Goal: Task Accomplishment & Management: Use online tool/utility

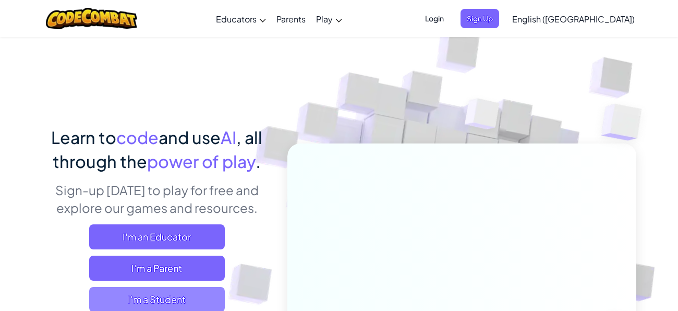
click at [173, 298] on span "I'm a Student" at bounding box center [157, 299] width 136 height 25
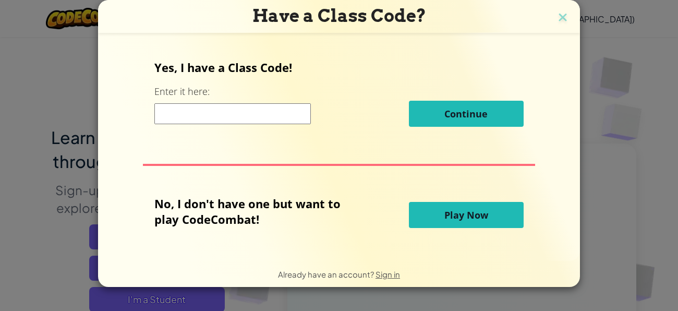
click at [170, 110] on input at bounding box center [232, 113] width 156 height 21
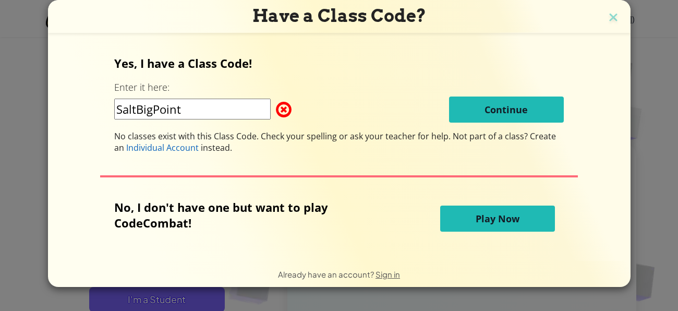
type input "SaltBigPoint"
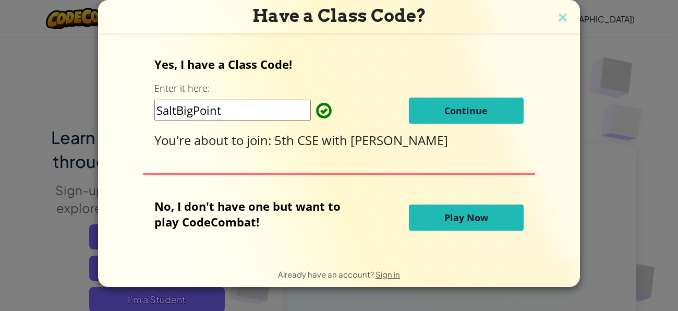
click at [493, 114] on button "Continue" at bounding box center [466, 111] width 115 height 26
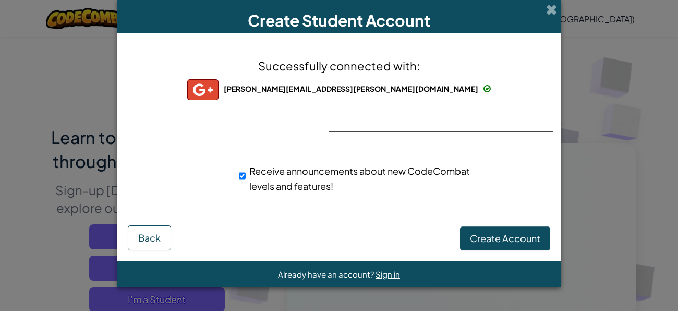
click at [219, 91] on img at bounding box center [202, 89] width 31 height 21
click at [511, 247] on button "Create Account" at bounding box center [505, 238] width 90 height 24
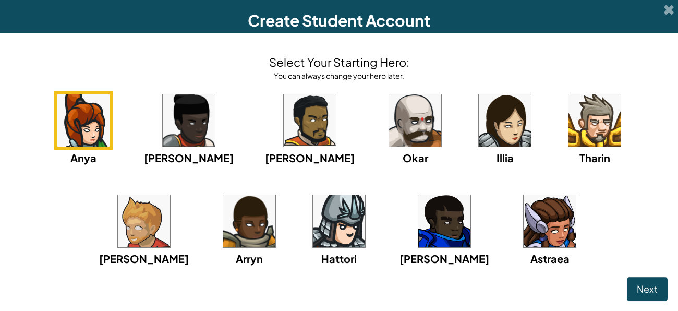
click at [389, 104] on img at bounding box center [415, 120] width 52 height 52
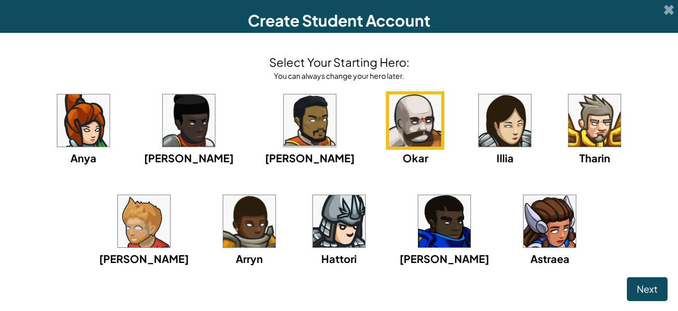
click at [170, 195] on img at bounding box center [144, 221] width 52 height 52
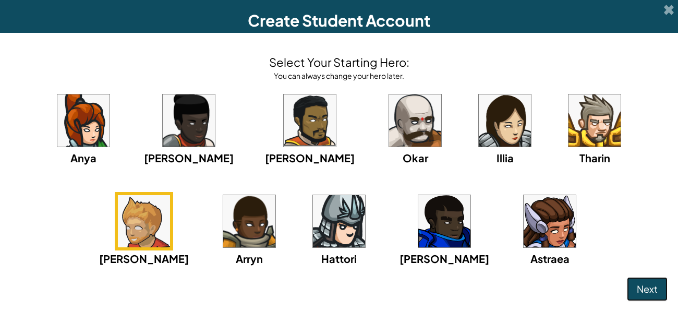
click at [648, 283] on span "Next" at bounding box center [647, 289] width 21 height 12
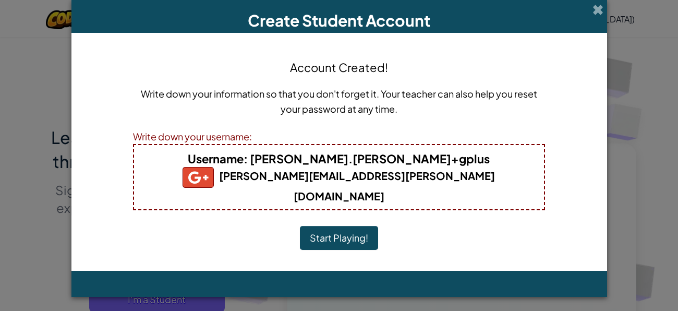
click at [648, 283] on div "Create Student Account Account Created! Write down your information so that you…" at bounding box center [339, 155] width 678 height 311
click at [348, 226] on button "Start Playing!" at bounding box center [339, 238] width 78 height 24
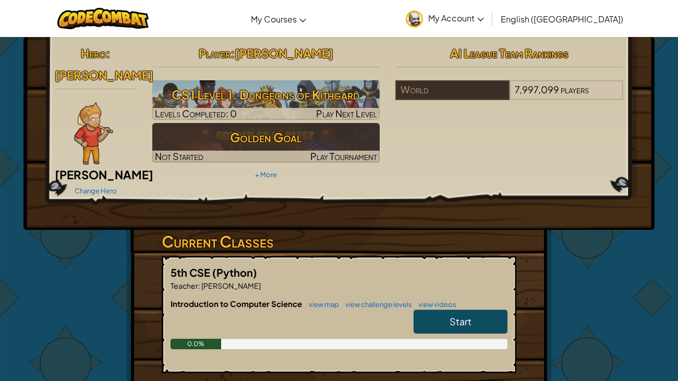
click at [112, 105] on img at bounding box center [93, 133] width 39 height 63
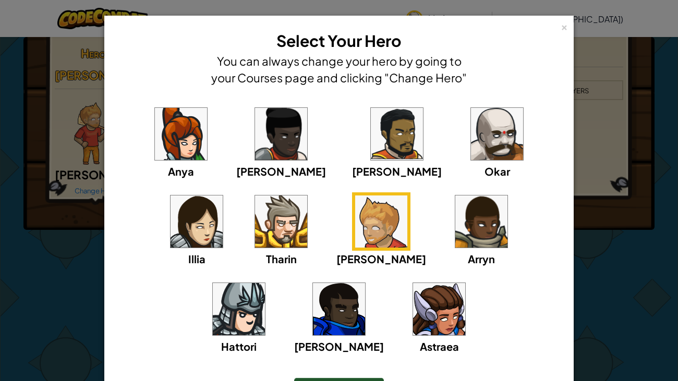
click at [96, 126] on div "× Select Your Hero You can always change your hero by going to your Courses pag…" at bounding box center [339, 190] width 678 height 381
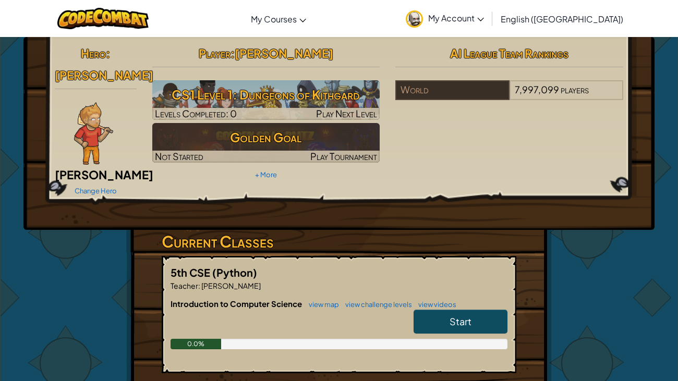
click at [111, 102] on img at bounding box center [93, 133] width 39 height 63
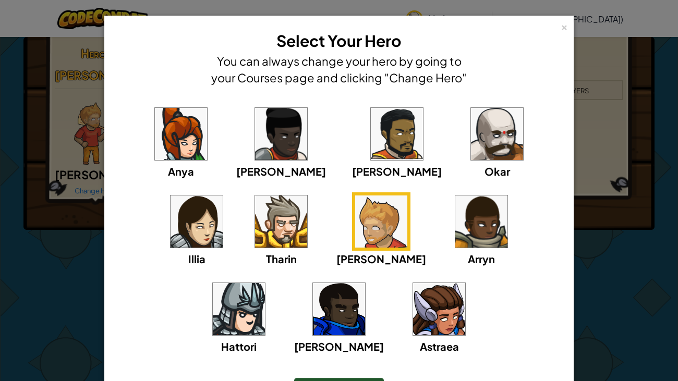
click at [97, 104] on div "× Select Your Hero You can always change your hero by going to your Courses pag…" at bounding box center [339, 190] width 678 height 381
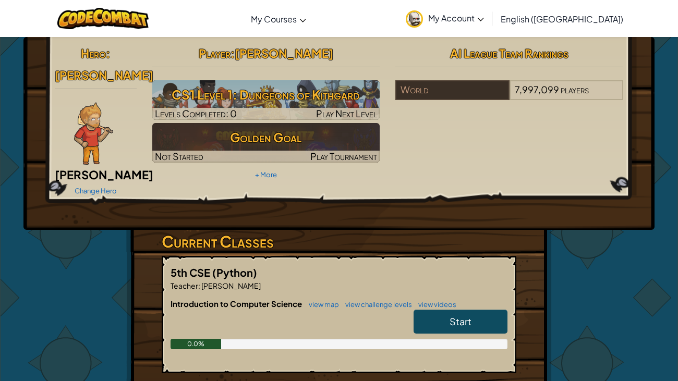
click at [97, 104] on img at bounding box center [93, 133] width 39 height 63
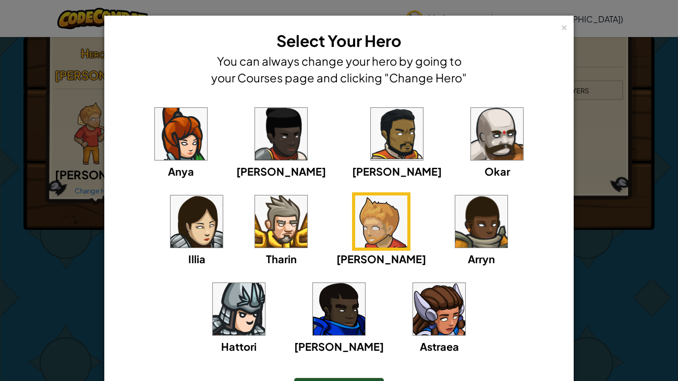
click at [97, 107] on div "× Select Your Hero You can always change your hero by going to your Courses pag…" at bounding box center [339, 190] width 678 height 381
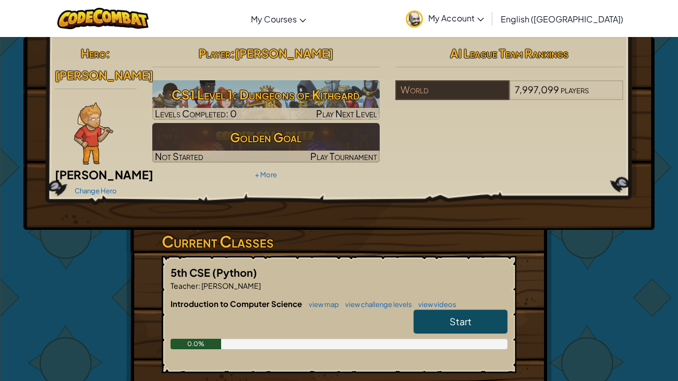
click at [97, 107] on img at bounding box center [93, 133] width 39 height 63
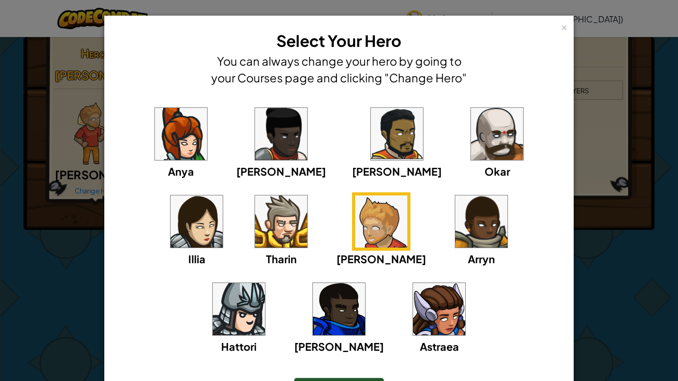
click at [97, 107] on div "× Select Your Hero You can always change your hero by going to your Courses pag…" at bounding box center [339, 190] width 678 height 381
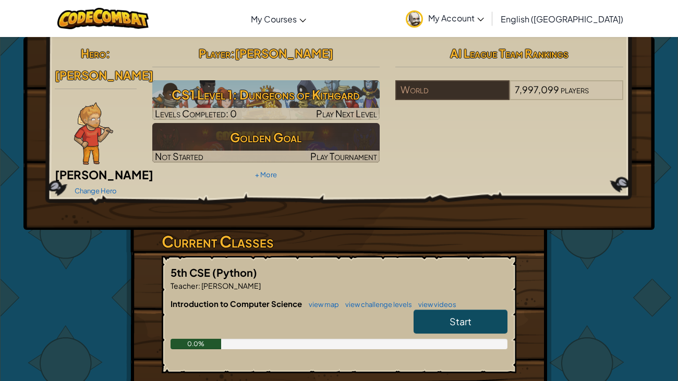
click at [97, 107] on img at bounding box center [93, 133] width 39 height 63
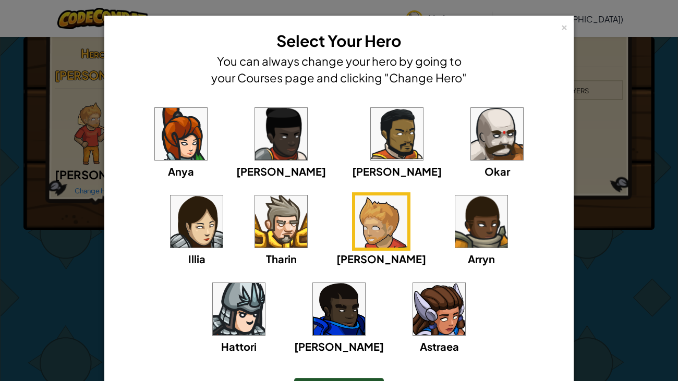
click at [97, 107] on div "× Select Your Hero You can always change your hero by going to your Courses pag…" at bounding box center [339, 190] width 678 height 381
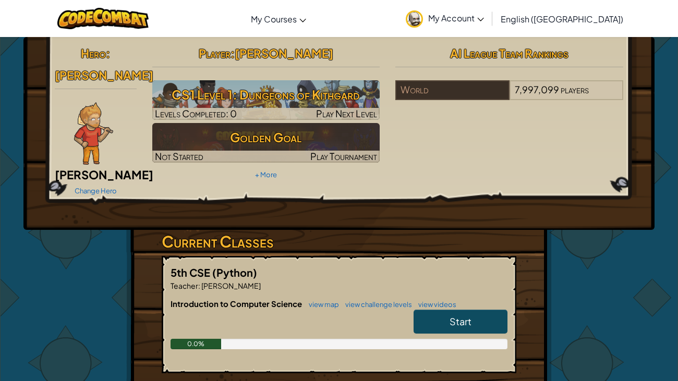
click at [97, 108] on img at bounding box center [93, 133] width 39 height 63
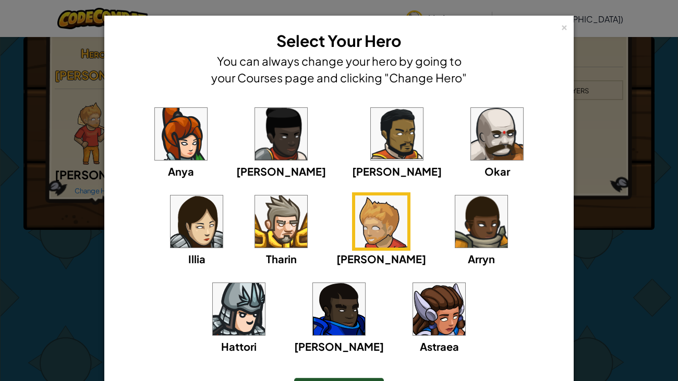
click at [81, 148] on div "× Select Your Hero You can always change your hero by going to your Courses pag…" at bounding box center [339, 190] width 678 height 381
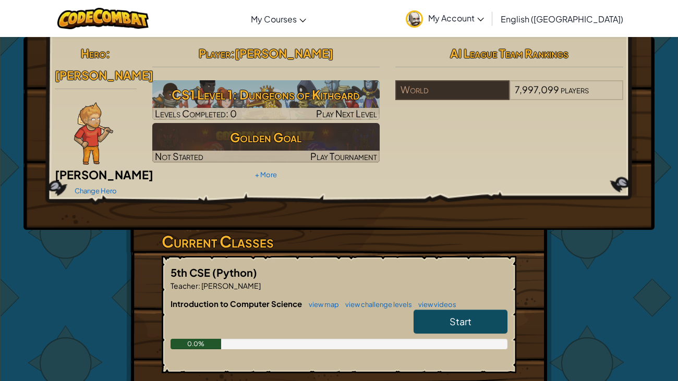
click at [87, 102] on img at bounding box center [93, 133] width 39 height 63
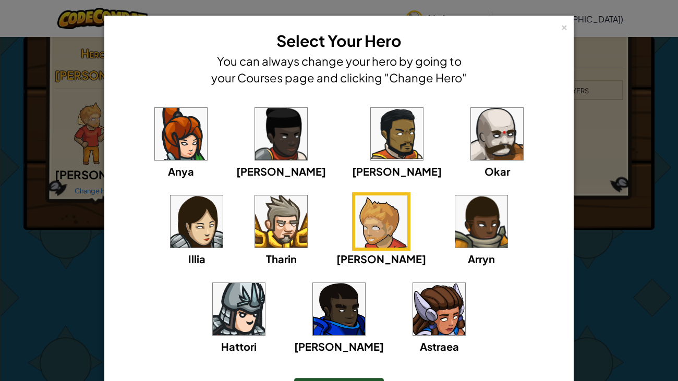
click at [74, 98] on div "× Select Your Hero You can always change your hero by going to your Courses pag…" at bounding box center [339, 190] width 678 height 381
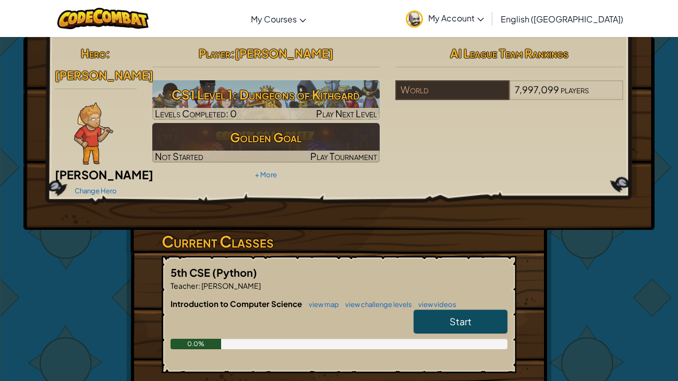
click at [168, 210] on div "Hero : Ned Ned Fulmer Change Hero Player : Steven Pimentel CS1 Level 1: Dungeon…" at bounding box center [338, 133] width 631 height 193
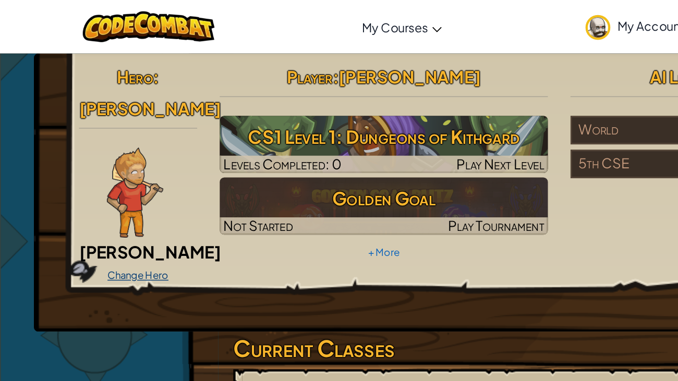
click at [84, 187] on link "Change Hero" at bounding box center [96, 191] width 42 height 8
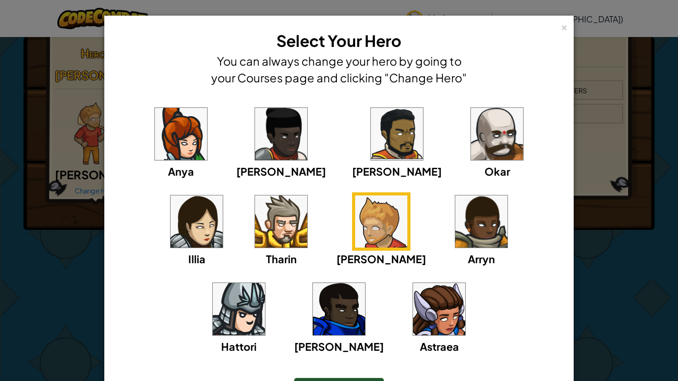
click at [355, 198] on img at bounding box center [381, 222] width 52 height 52
click at [355, 207] on img at bounding box center [381, 222] width 52 height 52
click at [0, 254] on div "× Select Your Hero You can always change your hero by going to your Courses pag…" at bounding box center [339, 190] width 678 height 381
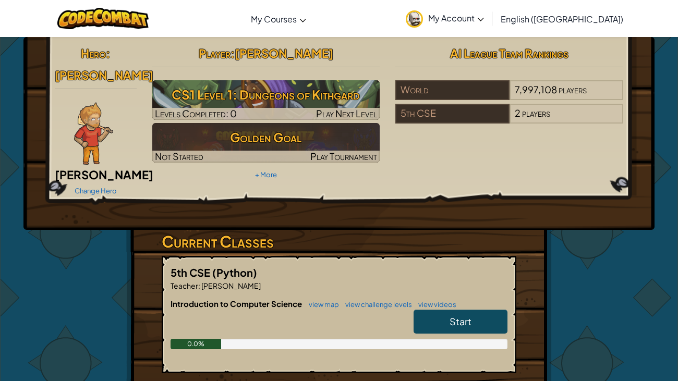
click at [484, 310] on link "Start" at bounding box center [461, 322] width 94 height 24
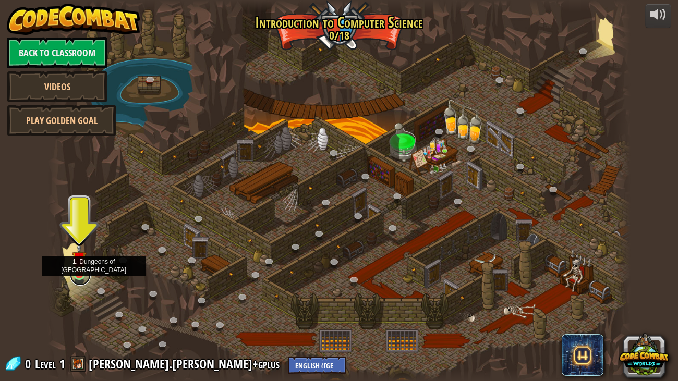
click at [80, 276] on link at bounding box center [80, 275] width 21 height 21
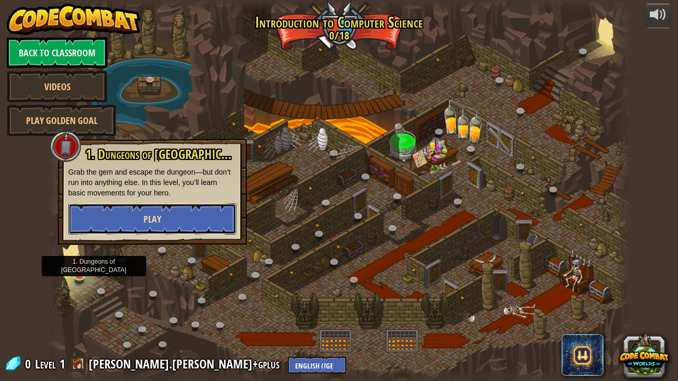
click at [150, 224] on span "Play" at bounding box center [152, 219] width 18 height 13
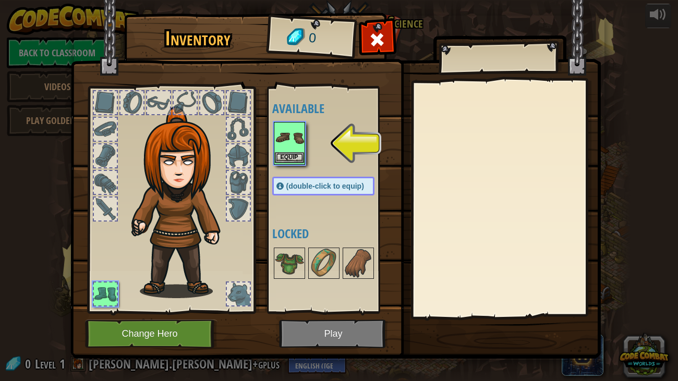
click at [297, 141] on img at bounding box center [289, 137] width 29 height 29
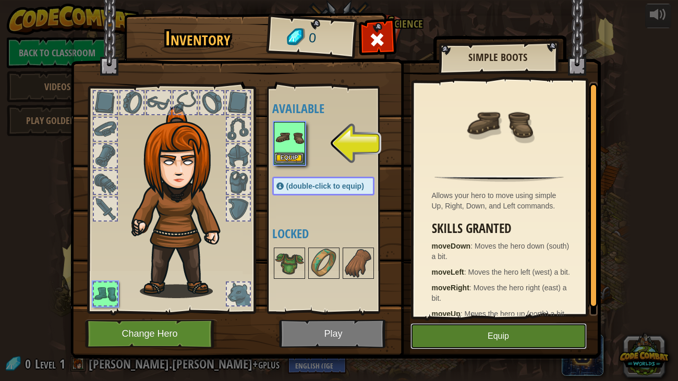
click at [476, 334] on button "Equip" at bounding box center [498, 336] width 176 height 26
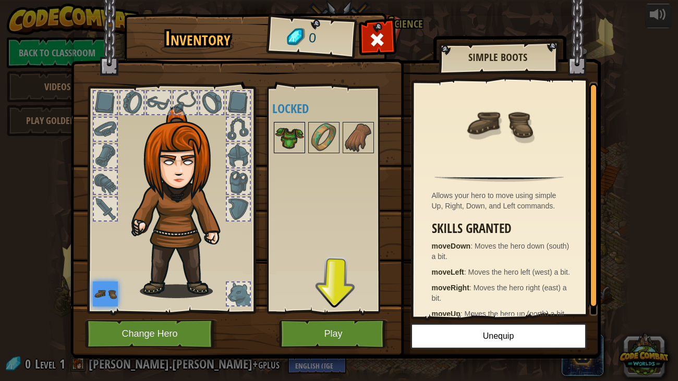
click at [301, 132] on img at bounding box center [289, 137] width 29 height 29
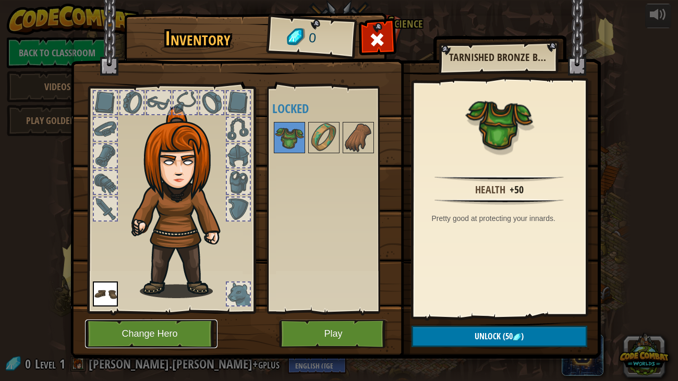
click at [175, 340] on button "Change Hero" at bounding box center [151, 334] width 132 height 29
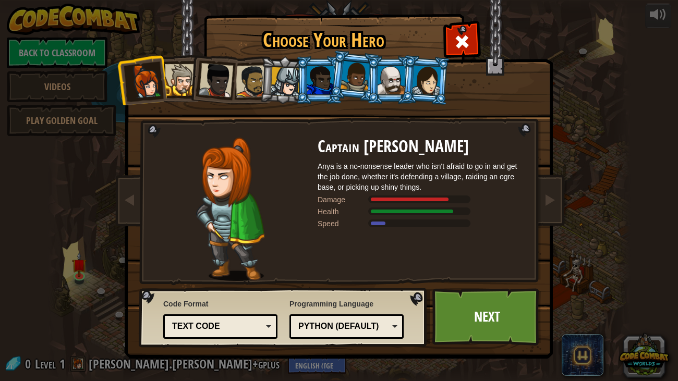
click at [177, 75] on div at bounding box center [181, 80] width 32 height 32
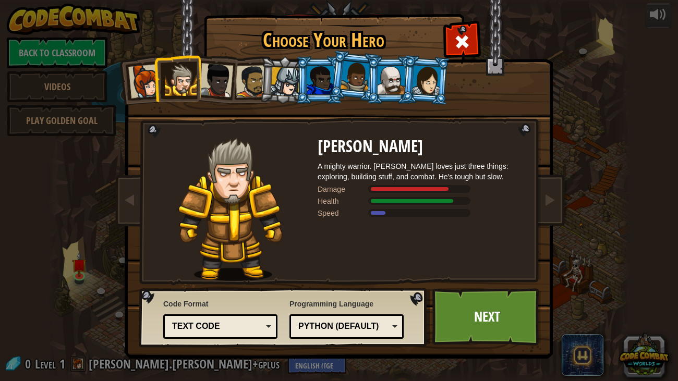
click at [200, 82] on li at bounding box center [177, 78] width 47 height 47
click at [401, 80] on div at bounding box center [391, 80] width 27 height 28
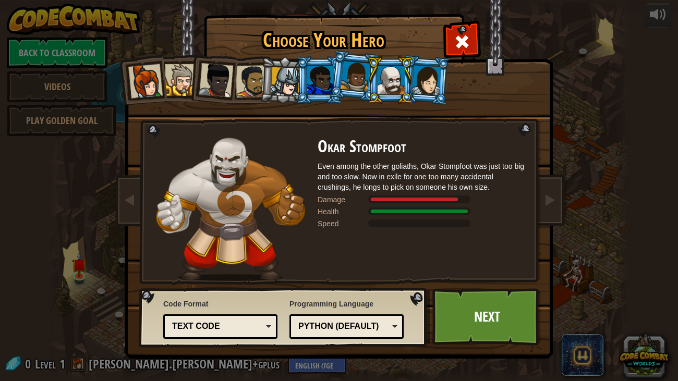
click at [284, 77] on div at bounding box center [286, 82] width 30 height 30
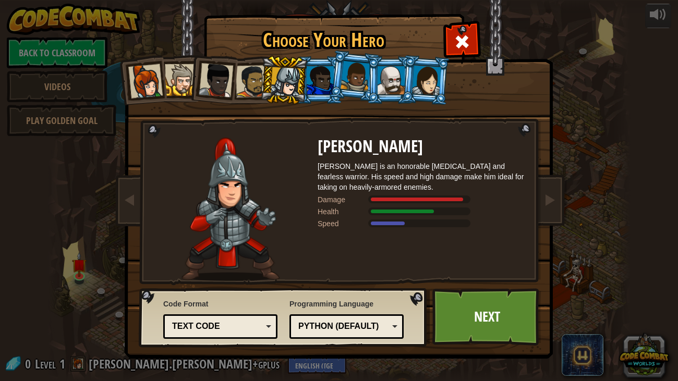
click at [253, 76] on div at bounding box center [252, 81] width 32 height 32
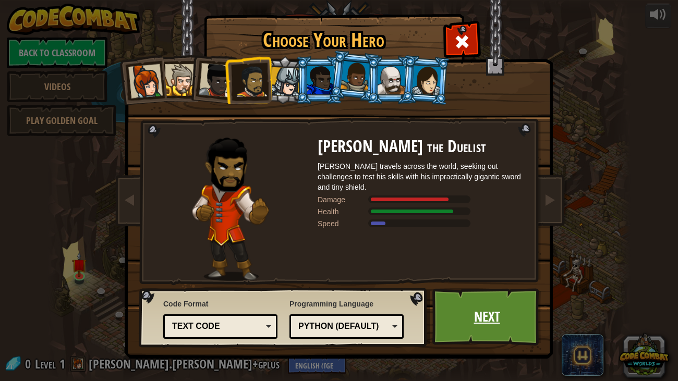
click at [478, 319] on link "Next" at bounding box center [486, 316] width 109 height 57
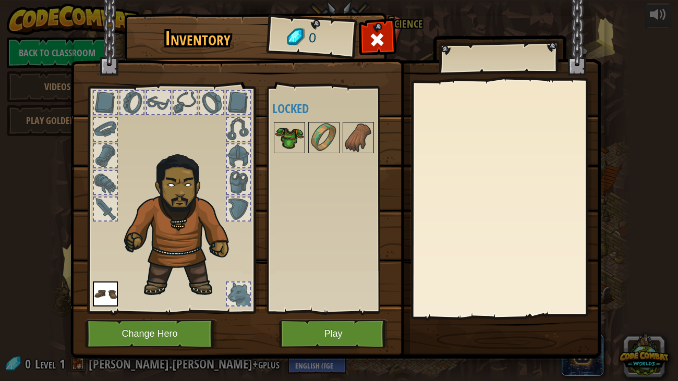
click at [291, 148] on img at bounding box center [289, 137] width 29 height 29
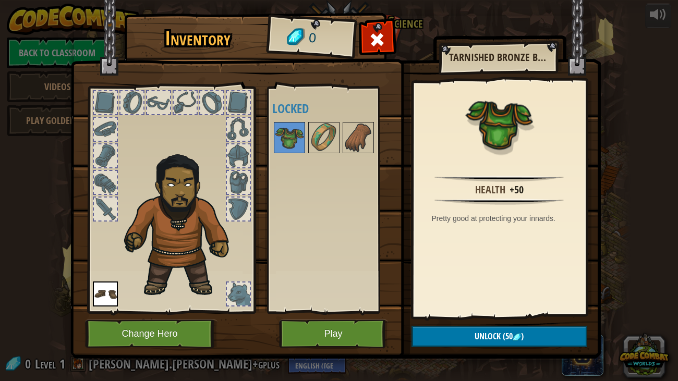
click at [243, 294] on div at bounding box center [238, 294] width 23 height 23
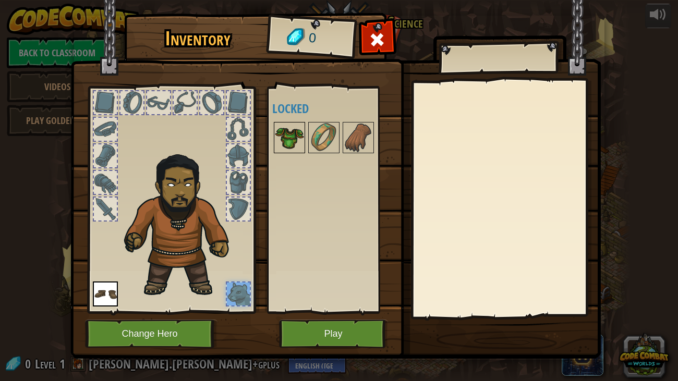
click at [295, 132] on img at bounding box center [289, 137] width 29 height 29
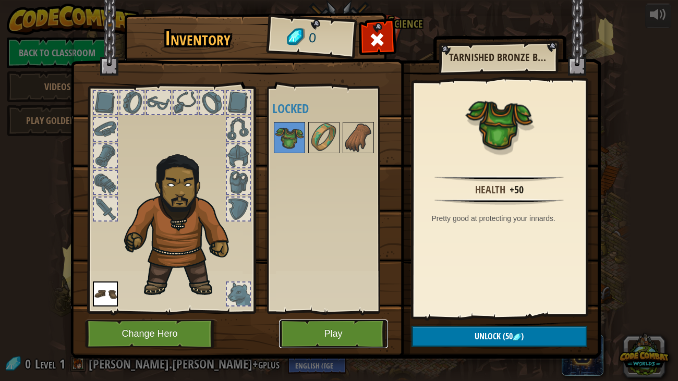
click at [335, 334] on button "Play" at bounding box center [333, 334] width 109 height 29
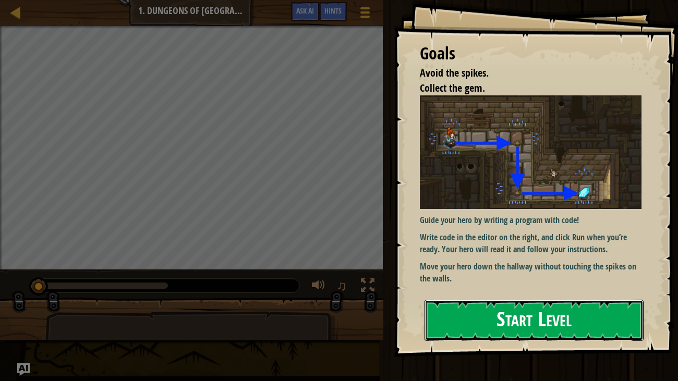
click at [486, 323] on button "Start Level" at bounding box center [535, 320] width 220 height 41
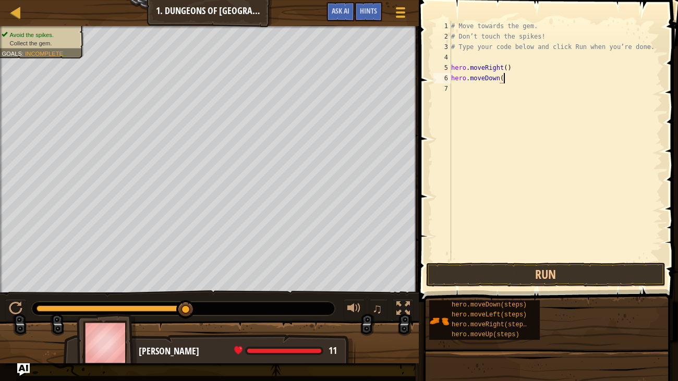
scroll to position [5, 4]
type textarea "hero.moveDown()"
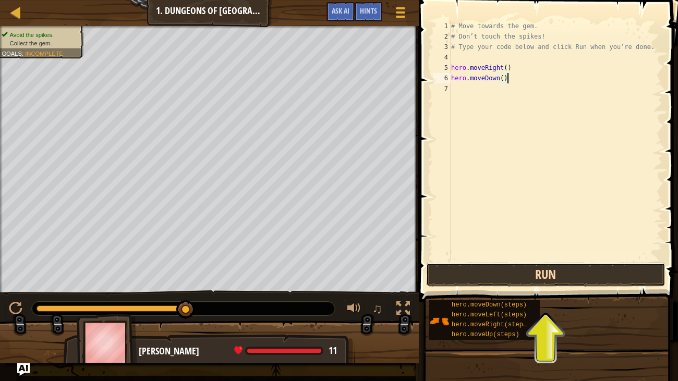
click at [528, 271] on button "Run" at bounding box center [545, 275] width 239 height 24
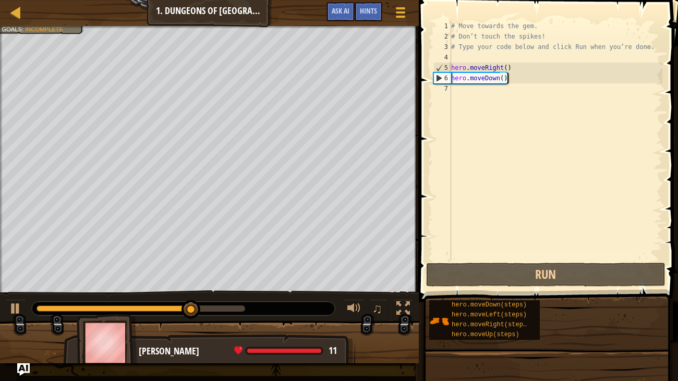
click at [491, 87] on div "# Move towards the gem. # Don’t touch the spikes! # Type your code below and cl…" at bounding box center [555, 151] width 213 height 261
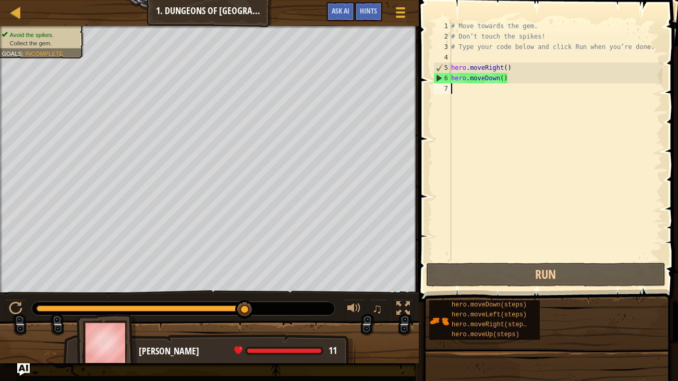
type textarea "H"
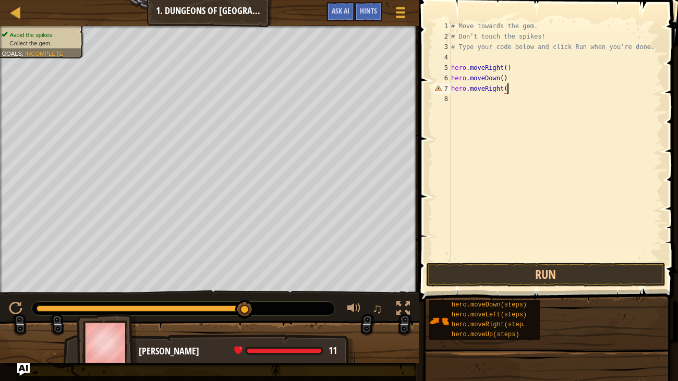
scroll to position [5, 4]
type textarea "hero.moveRight()"
click at [477, 278] on button "Run" at bounding box center [545, 275] width 239 height 24
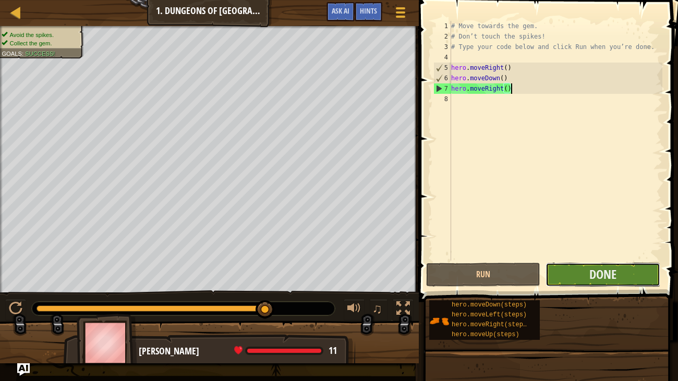
click at [574, 284] on button "Done" at bounding box center [603, 275] width 114 height 24
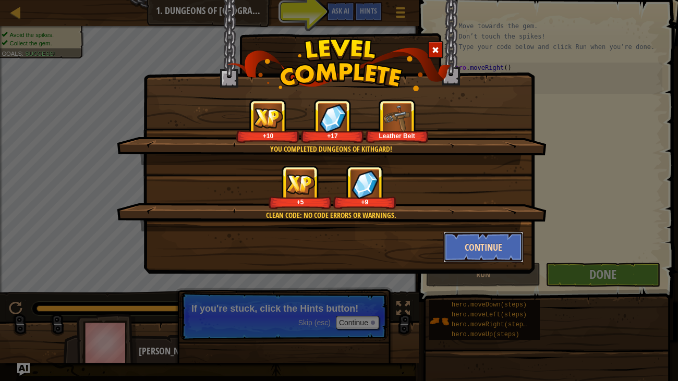
click at [481, 244] on button "Continue" at bounding box center [483, 247] width 81 height 31
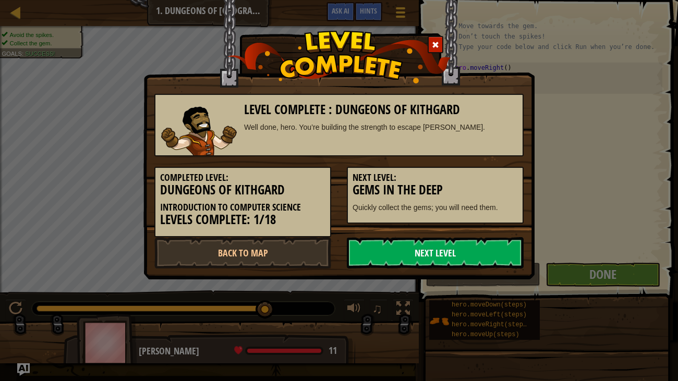
click at [451, 252] on link "Next Level" at bounding box center [435, 252] width 177 height 31
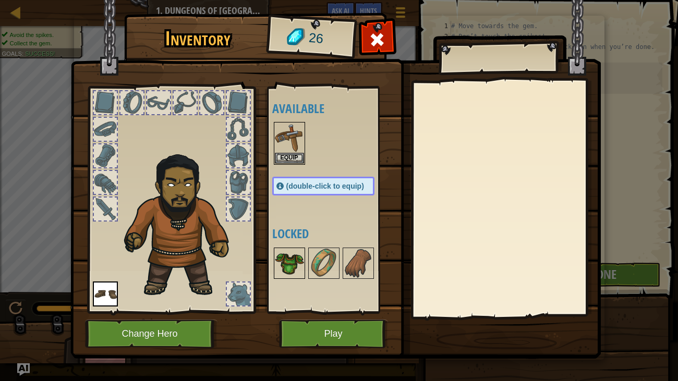
click at [297, 262] on img at bounding box center [289, 263] width 29 height 29
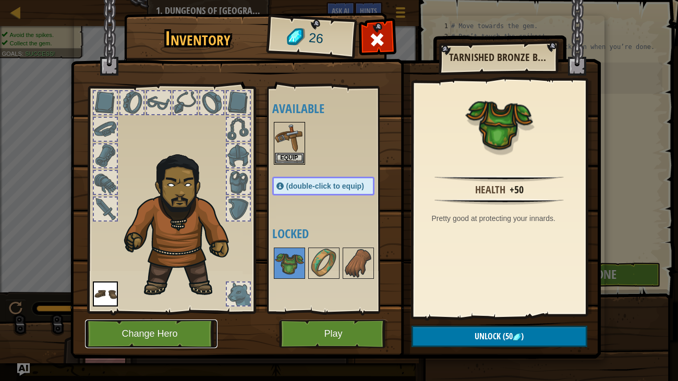
click at [168, 320] on button "Change Hero" at bounding box center [151, 334] width 132 height 29
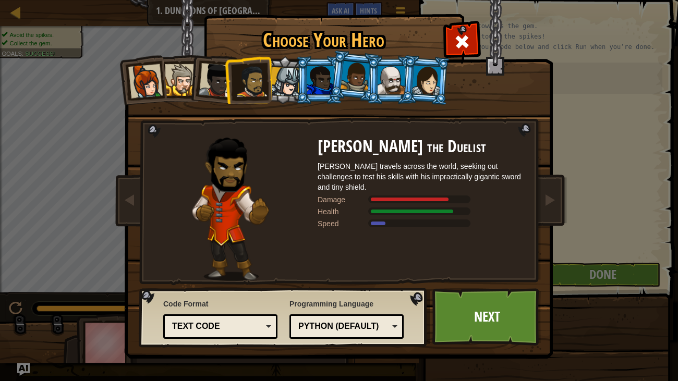
click at [393, 77] on div at bounding box center [391, 80] width 27 height 28
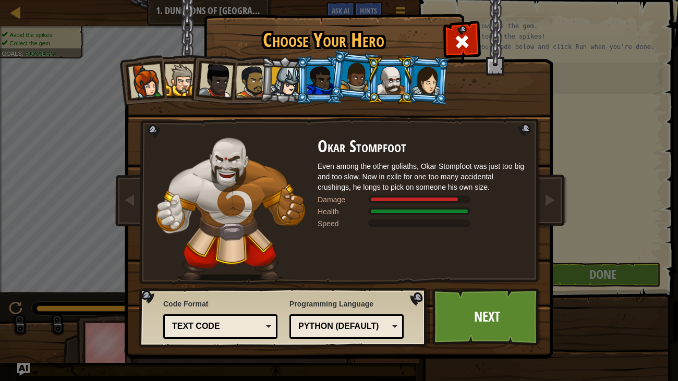
click at [415, 83] on div at bounding box center [426, 80] width 29 height 30
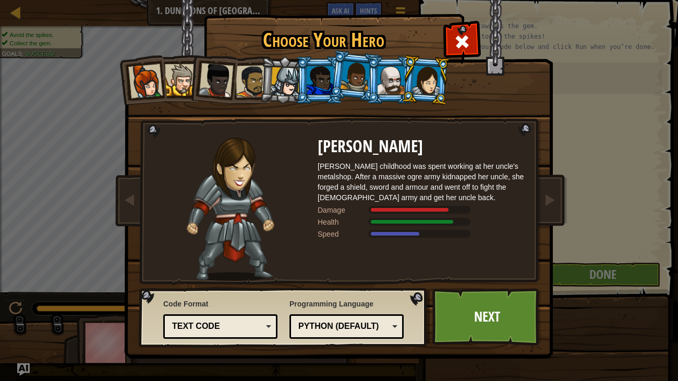
click at [388, 78] on div at bounding box center [391, 80] width 27 height 28
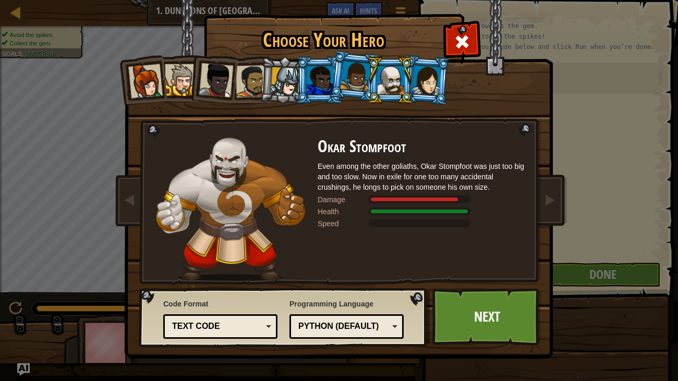
click at [353, 75] on div at bounding box center [356, 76] width 30 height 31
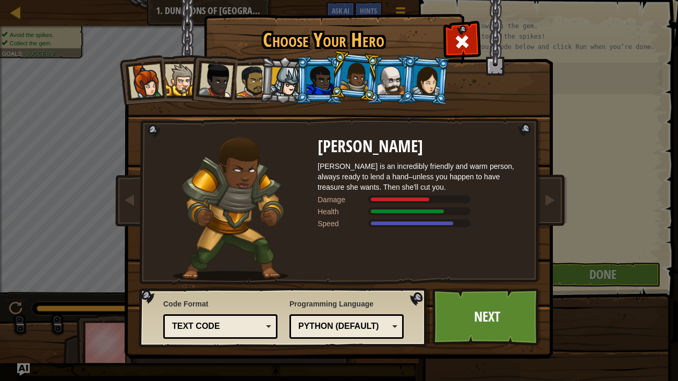
click at [332, 74] on li at bounding box center [355, 76] width 52 height 52
click at [322, 75] on div at bounding box center [320, 80] width 27 height 28
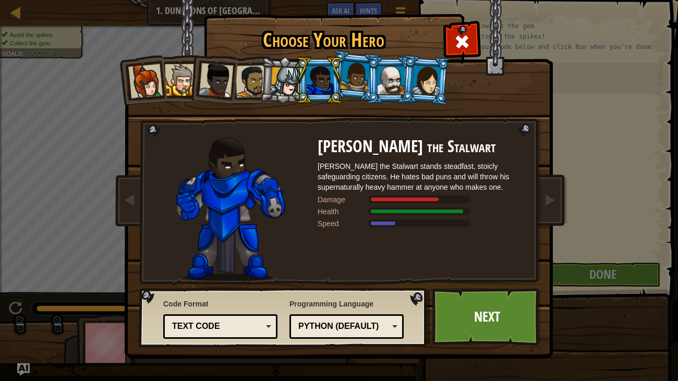
click at [273, 68] on div at bounding box center [286, 82] width 30 height 30
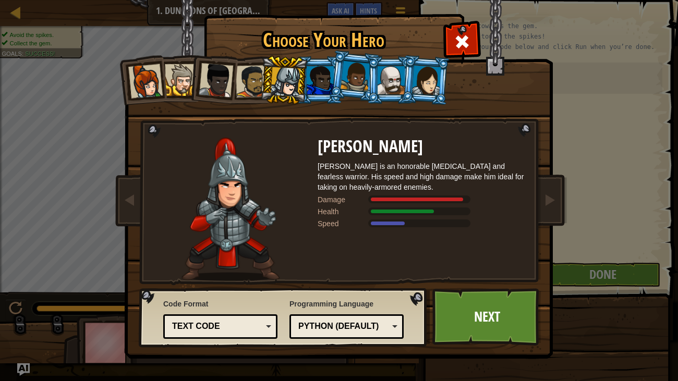
click at [204, 76] on div at bounding box center [216, 80] width 34 height 34
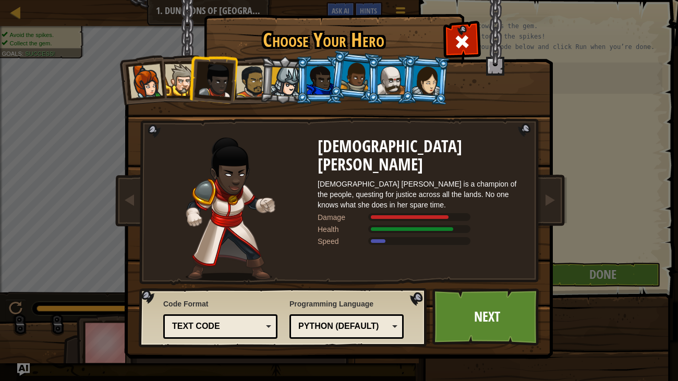
click at [379, 77] on div at bounding box center [391, 80] width 27 height 28
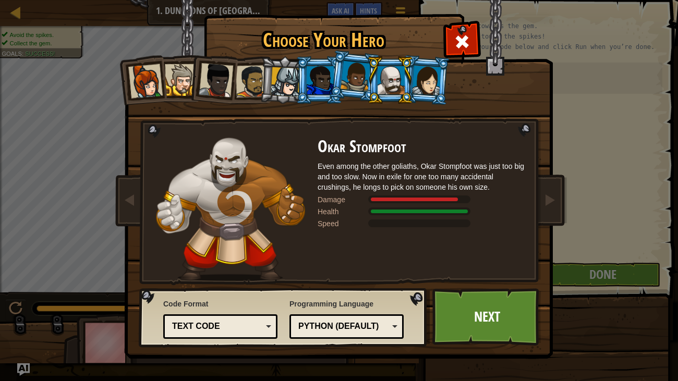
click at [382, 79] on div at bounding box center [391, 80] width 27 height 28
click at [464, 310] on link "Next" at bounding box center [486, 316] width 109 height 57
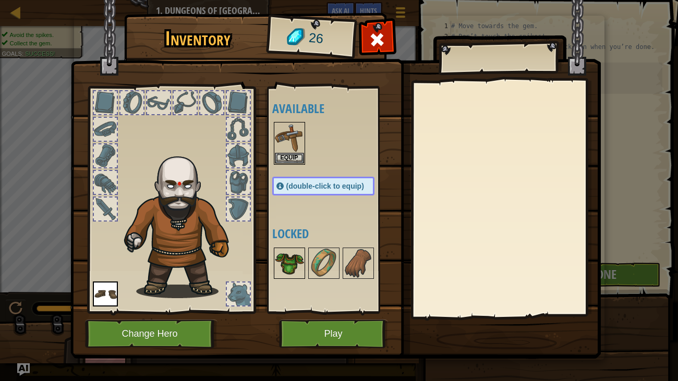
click at [304, 263] on div at bounding box center [289, 263] width 31 height 31
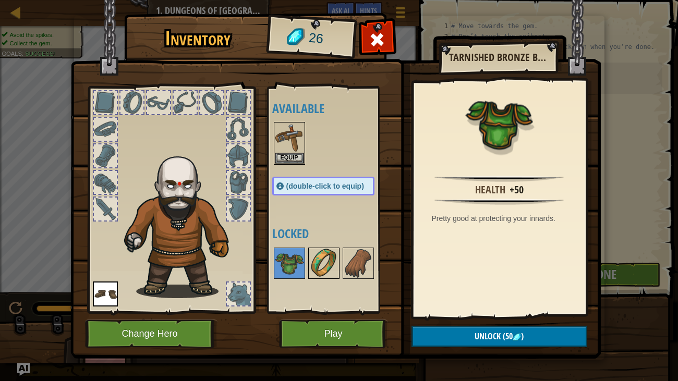
click at [319, 258] on img at bounding box center [323, 263] width 29 height 29
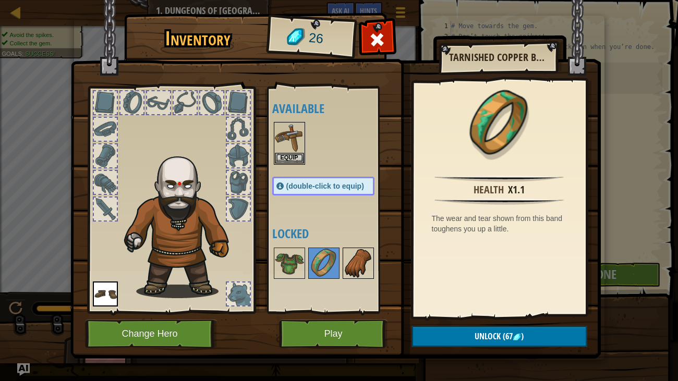
click at [343, 263] on div at bounding box center [358, 263] width 31 height 31
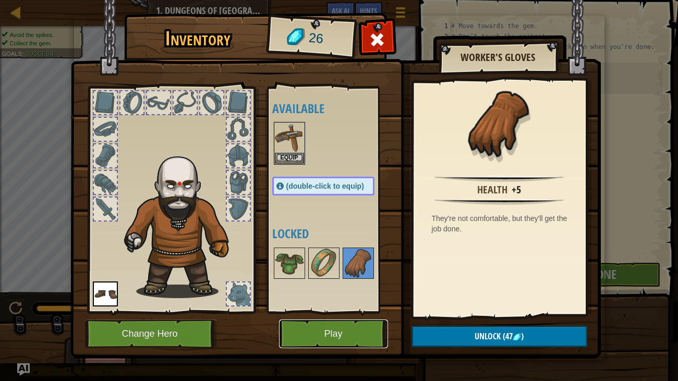
click at [344, 328] on button "Play" at bounding box center [333, 334] width 109 height 29
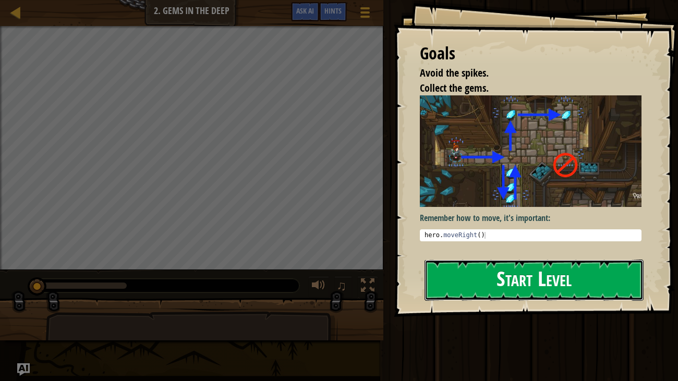
click at [550, 276] on button "Start Level" at bounding box center [535, 280] width 220 height 41
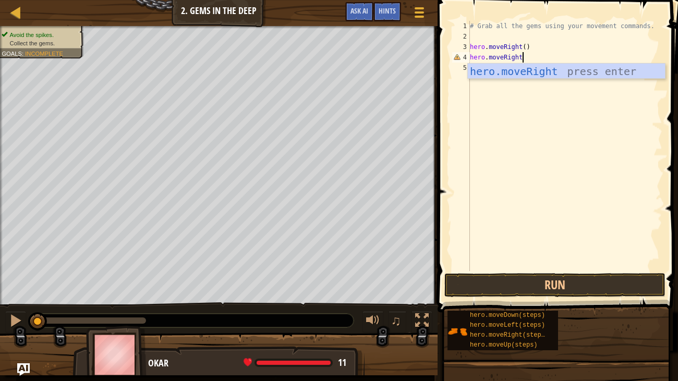
scroll to position [5, 4]
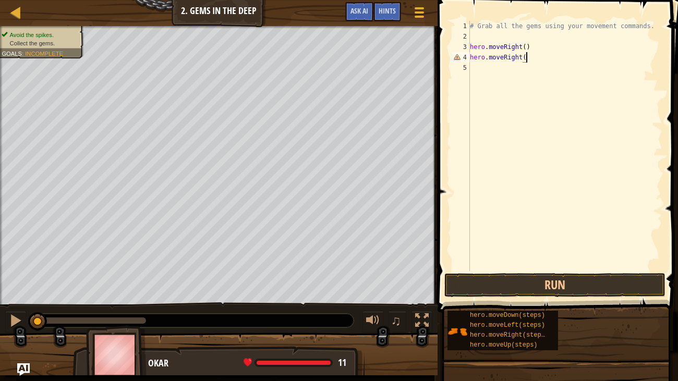
type textarea "hero.moveRight()"
type textarea "hero.moveDown()"
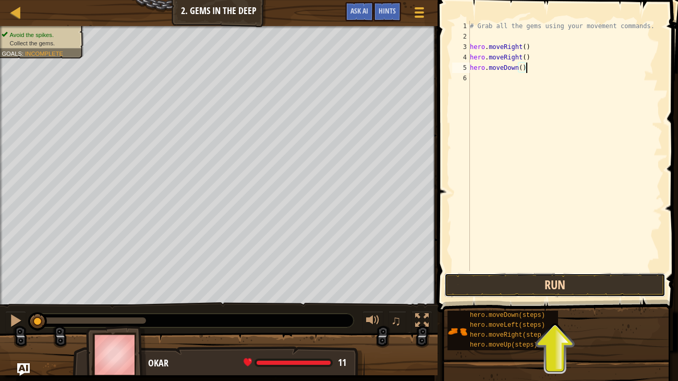
click at [499, 283] on button "Run" at bounding box center [554, 285] width 221 height 24
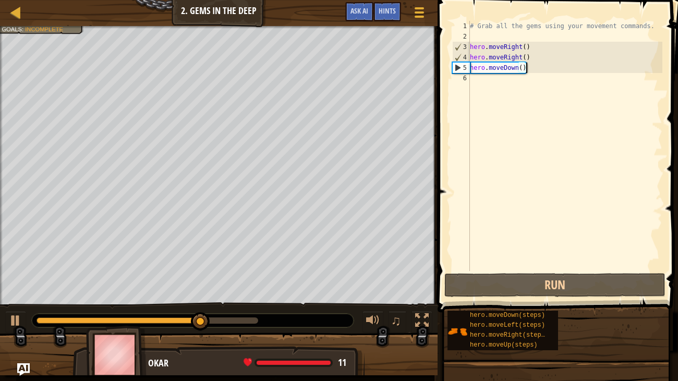
click at [533, 76] on div "# Grab all the gems using your movement commands. hero . moveRight ( ) hero . m…" at bounding box center [565, 156] width 195 height 271
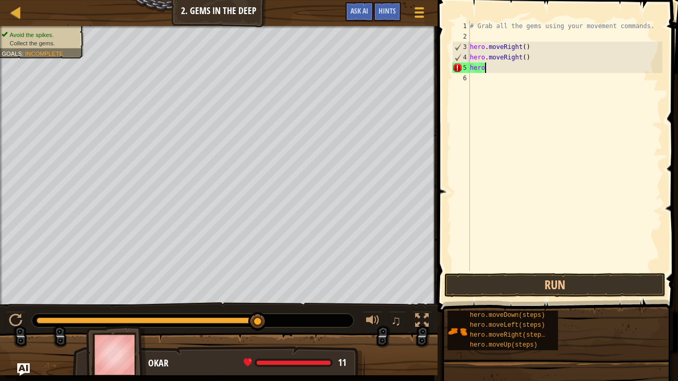
type textarea "h"
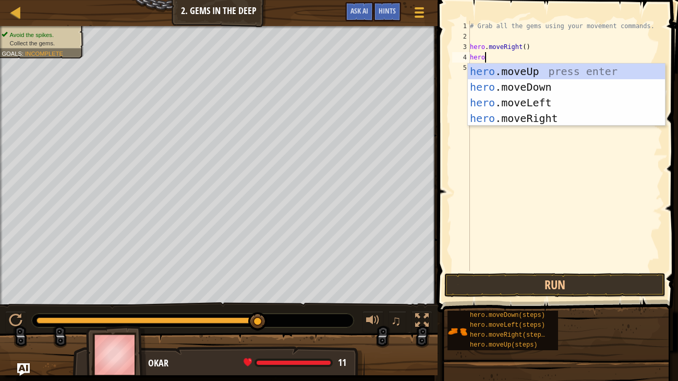
scroll to position [5, 1]
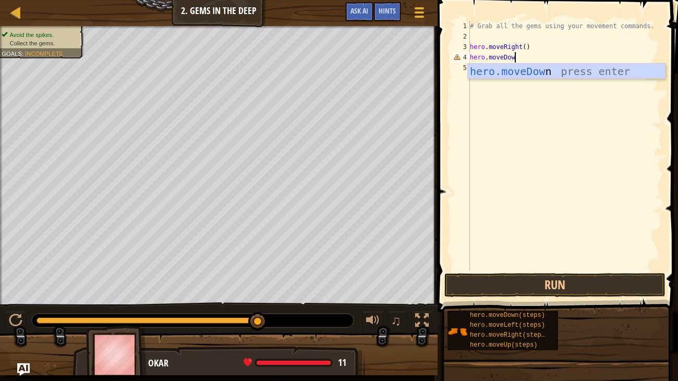
type textarea "hero.moveDown"
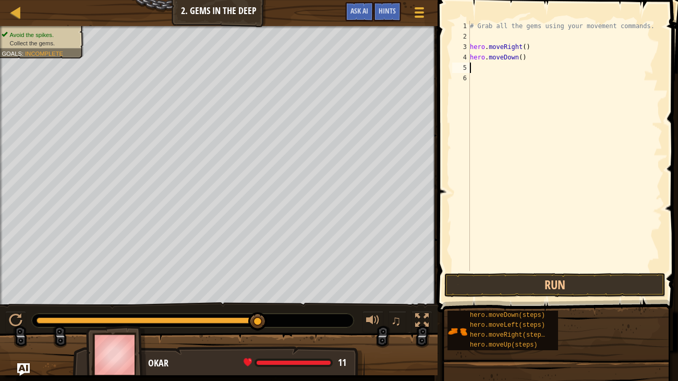
type textarea "H"
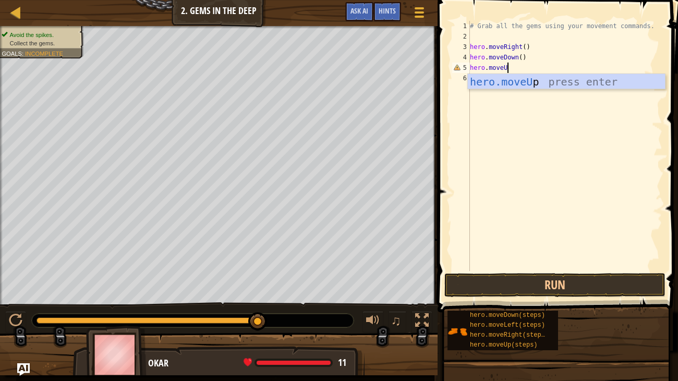
scroll to position [5, 3]
click at [575, 285] on button "Run" at bounding box center [554, 285] width 221 height 24
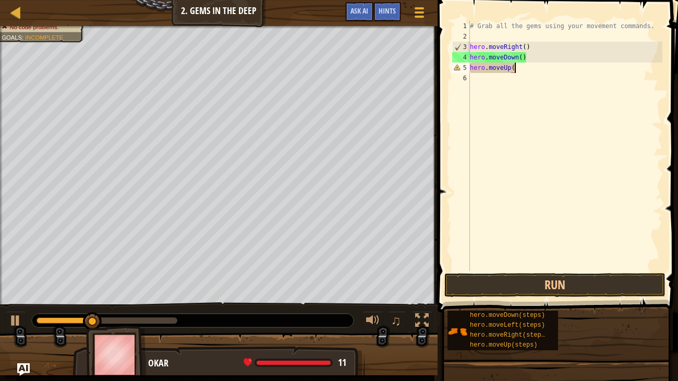
scroll to position [5, 3]
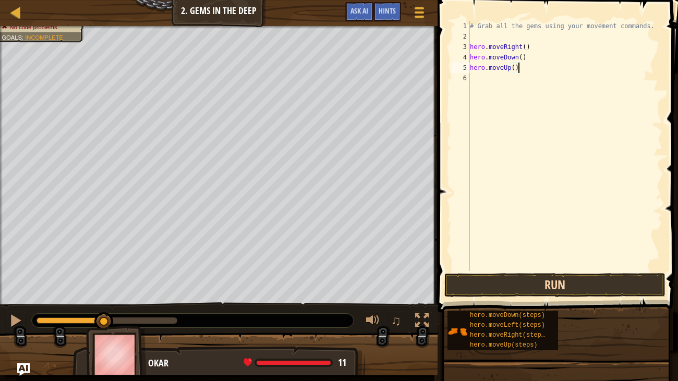
type textarea "hero.moveUp()"
click at [521, 291] on button "Run" at bounding box center [554, 285] width 221 height 24
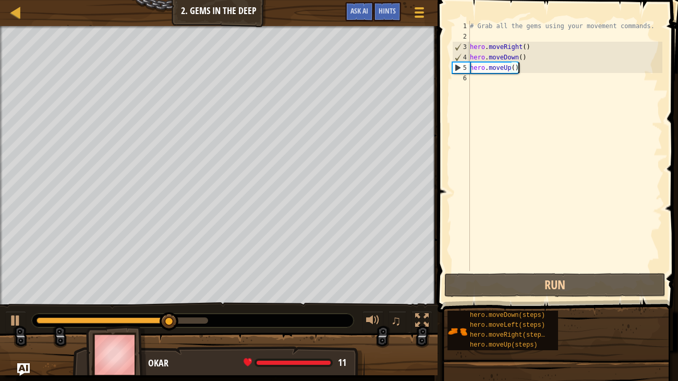
click at [497, 83] on div "# Grab all the gems using your movement commands. hero . moveRight ( ) hero . m…" at bounding box center [565, 156] width 195 height 271
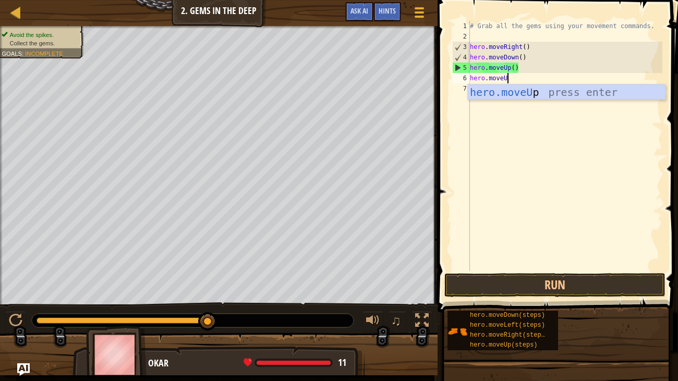
scroll to position [5, 3]
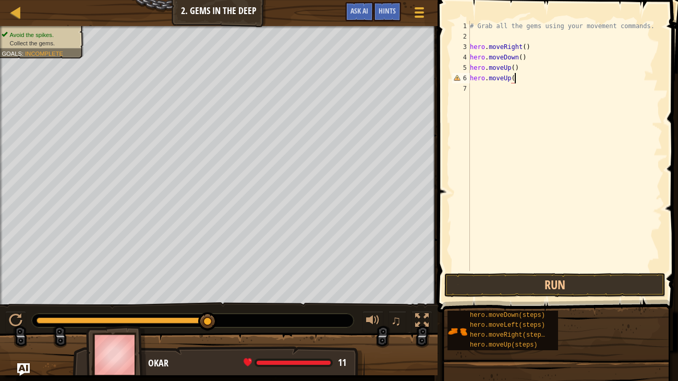
type textarea "hero.moveUp()"
type textarea "hero.moveRight()"
click at [583, 296] on button "Run" at bounding box center [554, 285] width 221 height 24
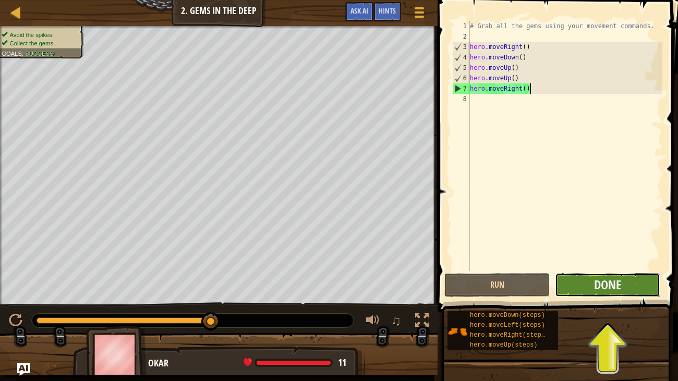
click at [590, 292] on button "Done" at bounding box center [607, 285] width 105 height 24
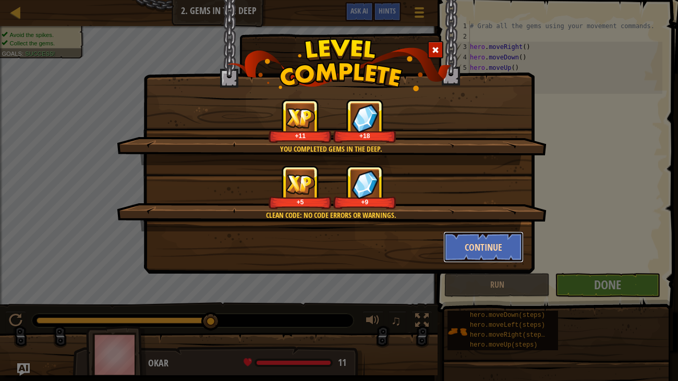
click at [477, 258] on button "Continue" at bounding box center [483, 247] width 81 height 31
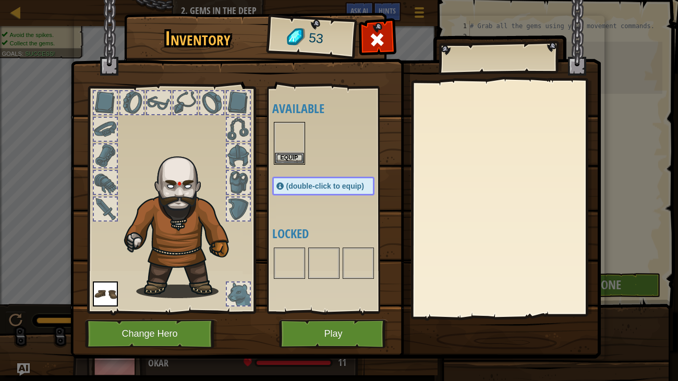
drag, startPoint x: 490, startPoint y: 253, endPoint x: 495, endPoint y: 258, distance: 7.4
click at [281, 141] on img at bounding box center [289, 137] width 29 height 29
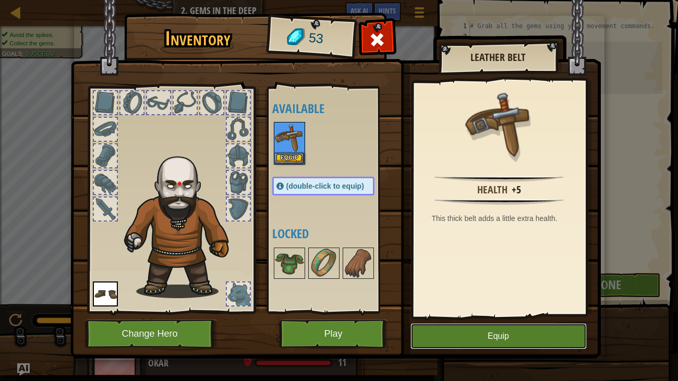
click at [441, 337] on button "Equip" at bounding box center [498, 336] width 176 height 26
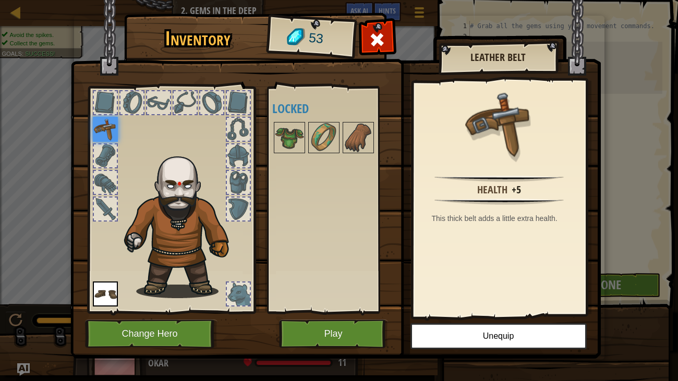
click at [307, 137] on div at bounding box center [333, 137] width 123 height 34
click at [331, 140] on img at bounding box center [323, 137] width 29 height 29
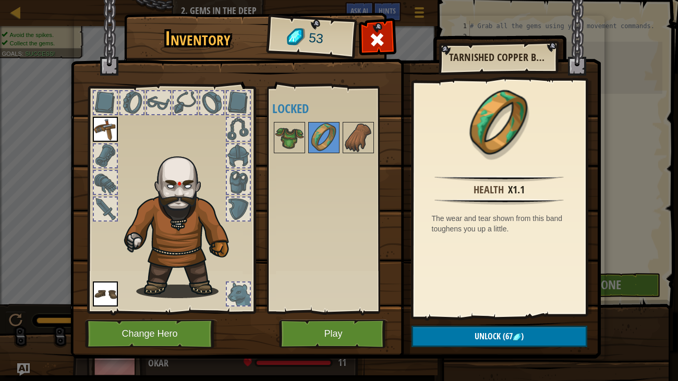
click at [340, 141] on div at bounding box center [333, 137] width 123 height 34
click at [359, 144] on img at bounding box center [358, 137] width 29 height 29
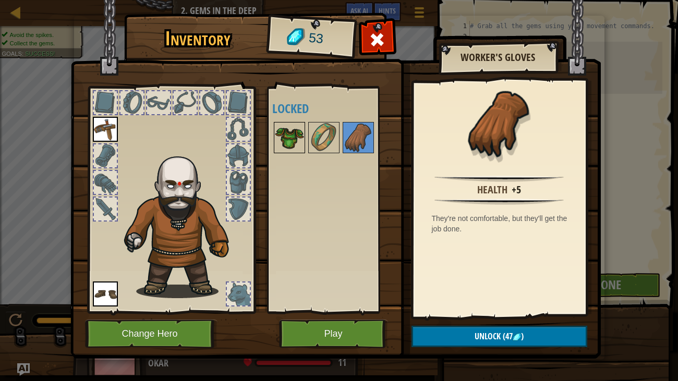
click at [291, 141] on img at bounding box center [289, 137] width 29 height 29
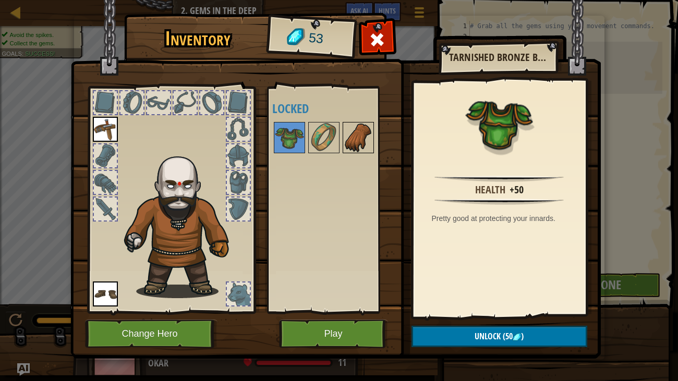
click at [353, 143] on img at bounding box center [358, 137] width 29 height 29
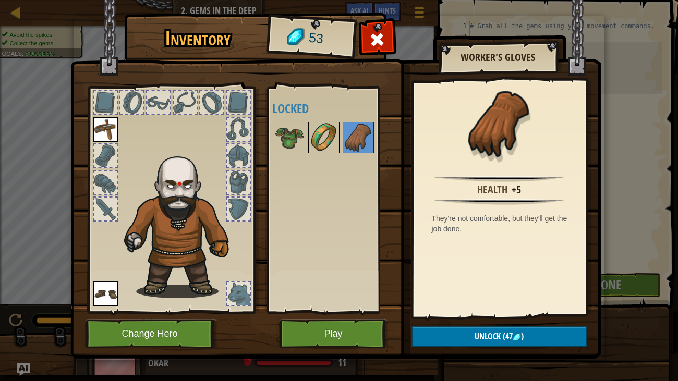
click at [324, 147] on img at bounding box center [323, 137] width 29 height 29
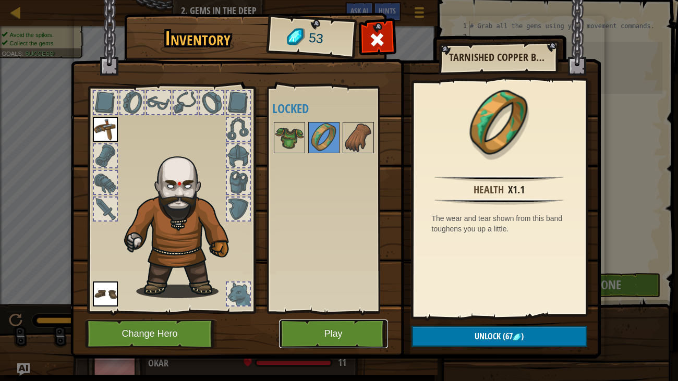
click at [348, 324] on button "Play" at bounding box center [333, 334] width 109 height 29
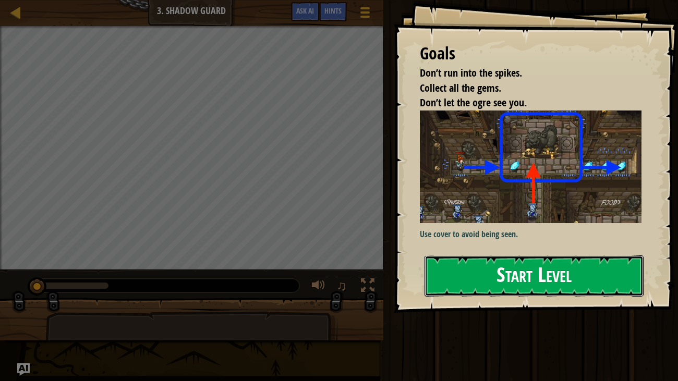
click at [462, 272] on button "Start Level" at bounding box center [535, 276] width 220 height 41
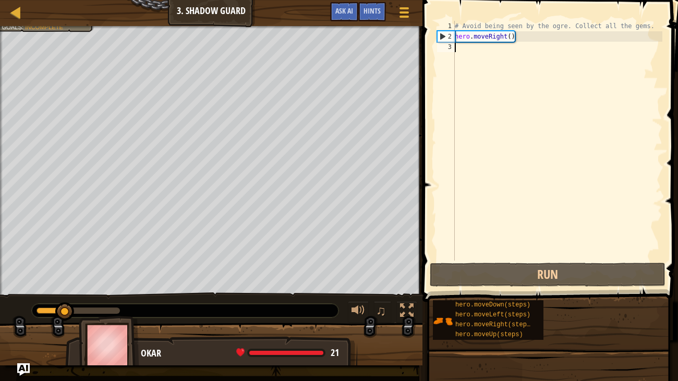
click at [460, 225] on div "# Avoid being seen by the ogre. Collect all the gems. hero . moveRight ( )" at bounding box center [558, 151] width 210 height 261
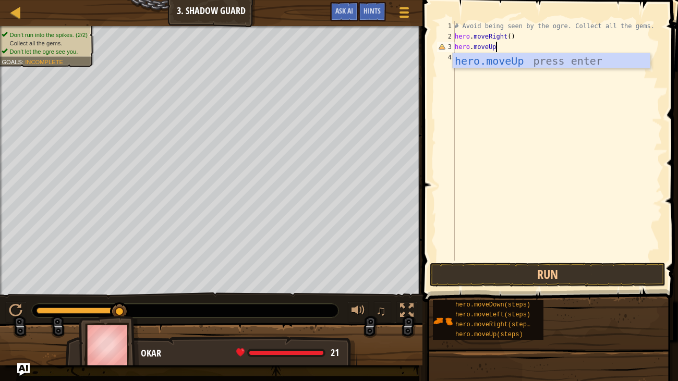
scroll to position [5, 3]
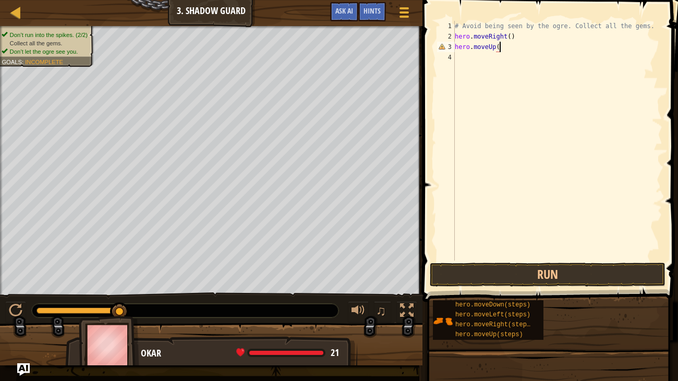
type textarea "hero.moveUp()"
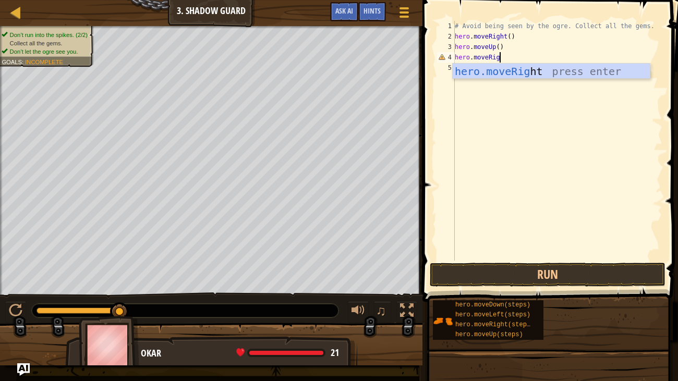
scroll to position [5, 4]
type textarea "hero.moveRight()"
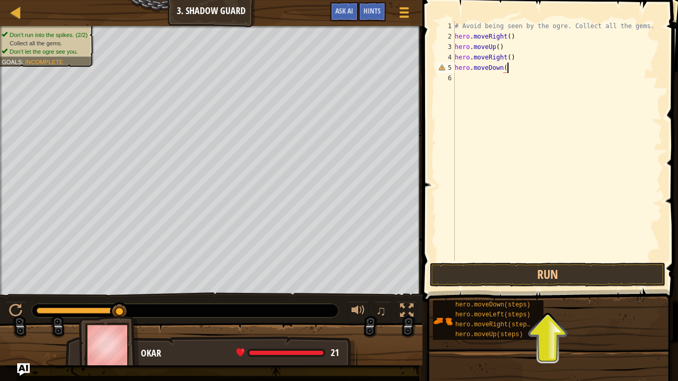
type textarea "hero.moveDown()"
type textarea "hero.moveRight()"
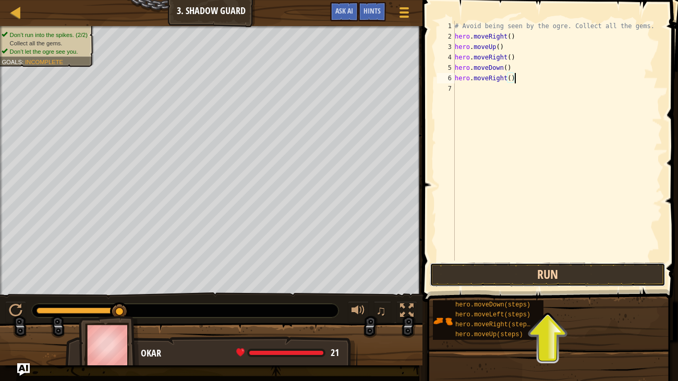
click at [521, 280] on button "Run" at bounding box center [548, 275] width 236 height 24
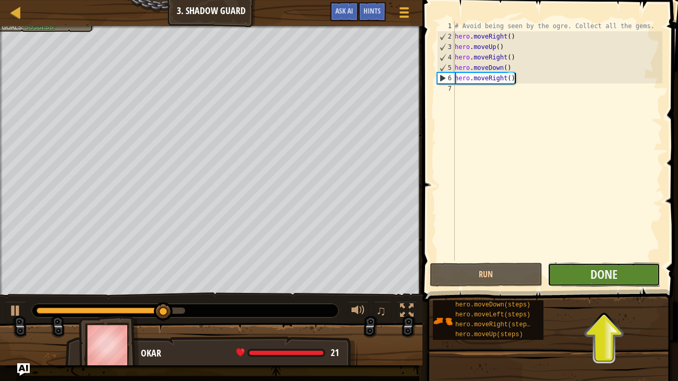
click at [576, 270] on button "Done" at bounding box center [604, 275] width 113 height 24
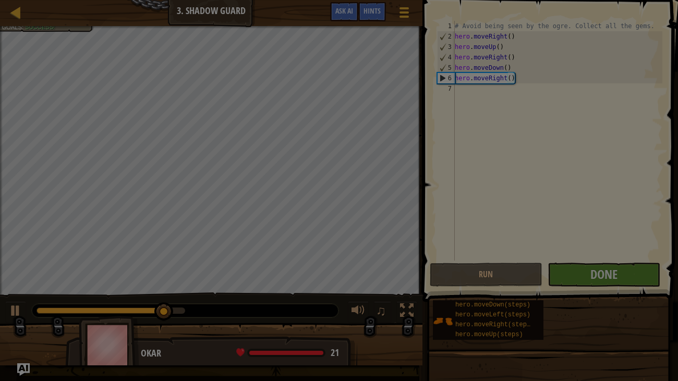
click at [576, 270] on div at bounding box center [339, 190] width 678 height 381
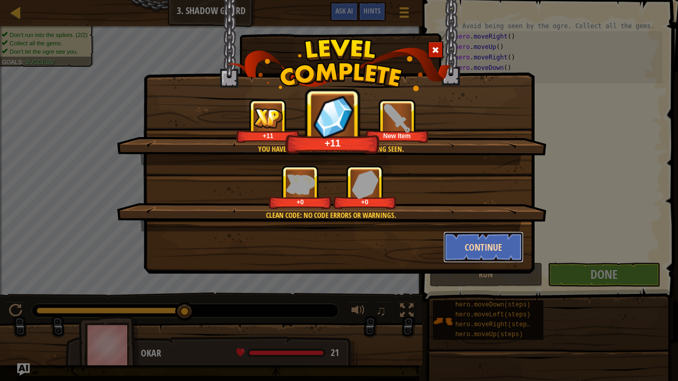
click at [469, 245] on button "Continue" at bounding box center [483, 247] width 81 height 31
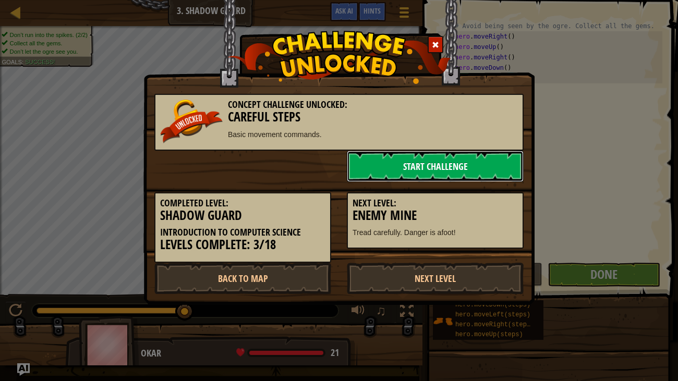
click at [398, 170] on link "Start Challenge" at bounding box center [435, 166] width 177 height 31
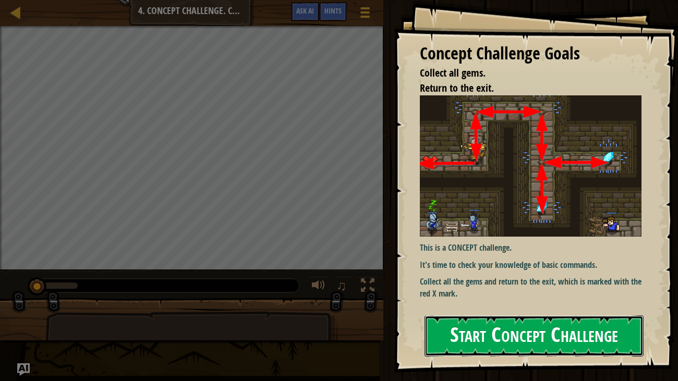
click at [542, 342] on button "Start Concept Challenge" at bounding box center [535, 336] width 220 height 41
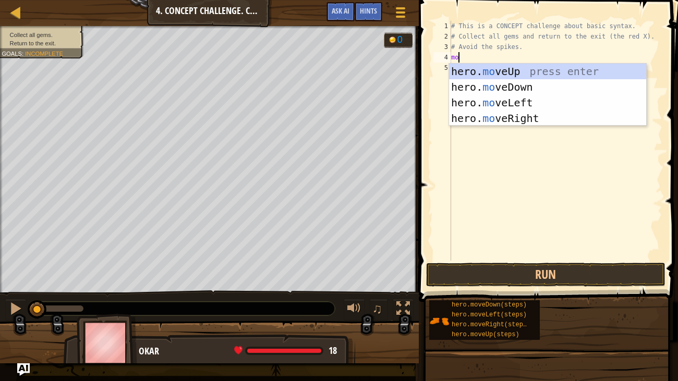
scroll to position [5, 0]
type textarea "m"
type textarea "hero"
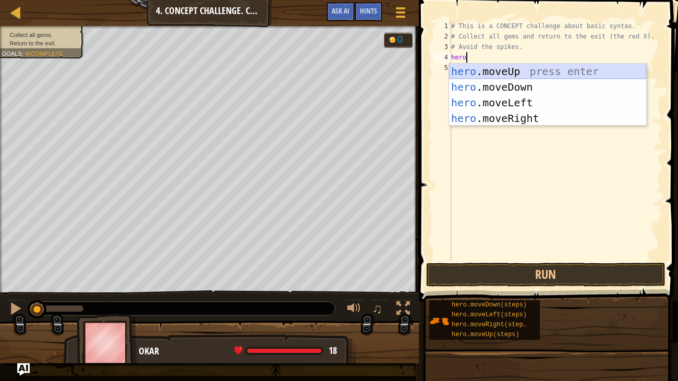
click at [495, 68] on div "hero .moveUp press enter hero .moveDown press enter hero .moveLeft press enter …" at bounding box center [547, 111] width 197 height 94
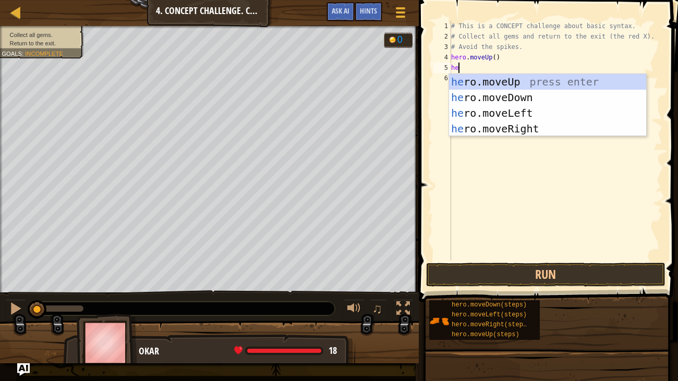
type textarea "hero"
click at [505, 126] on div "hero .moveUp press enter hero .moveDown press enter hero .moveLeft press enter …" at bounding box center [547, 121] width 197 height 94
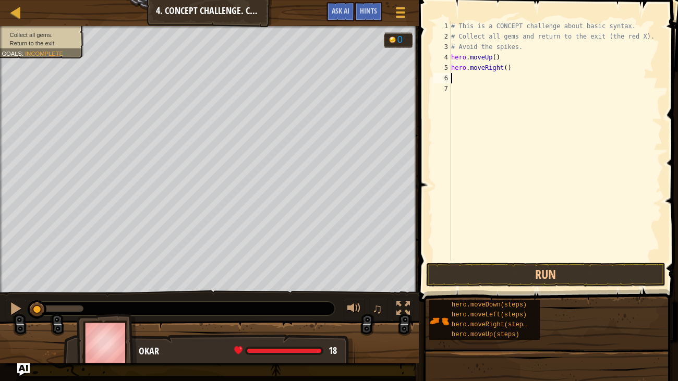
type textarea "h"
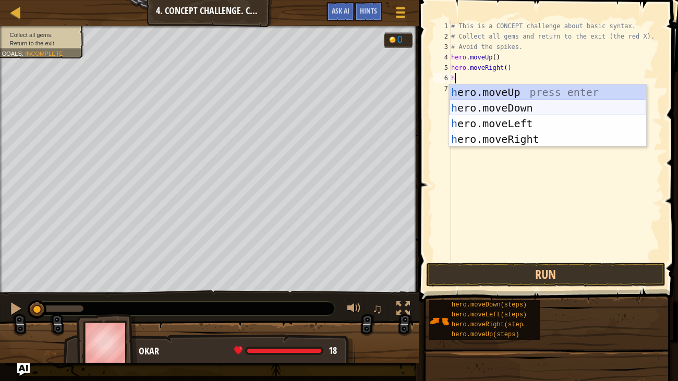
click at [507, 107] on div "h ero.moveUp press enter h ero.moveDown press enter h ero.moveLeft press enter …" at bounding box center [547, 131] width 197 height 94
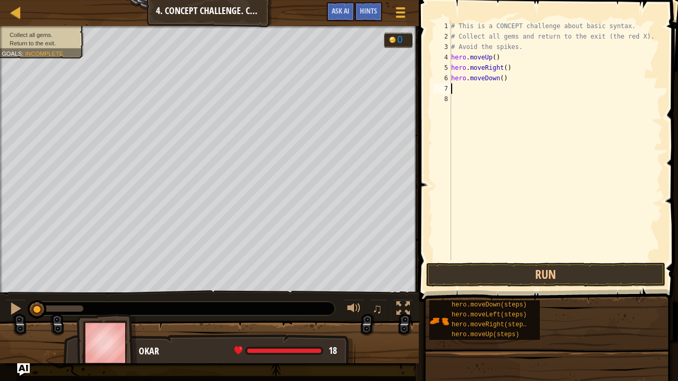
type textarea "h"
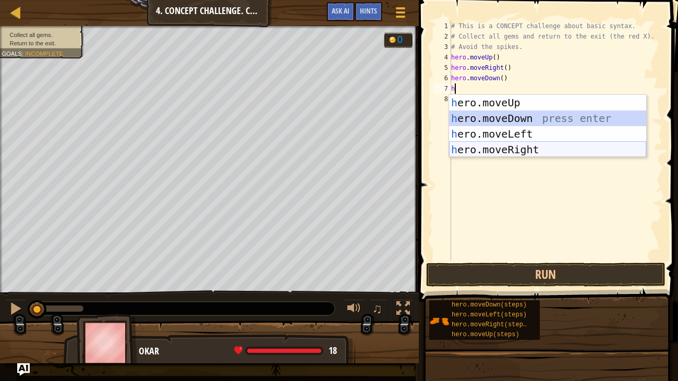
click at [502, 146] on div "h ero.moveUp press enter h ero.moveDown press enter h ero.moveLeft press enter …" at bounding box center [547, 142] width 197 height 94
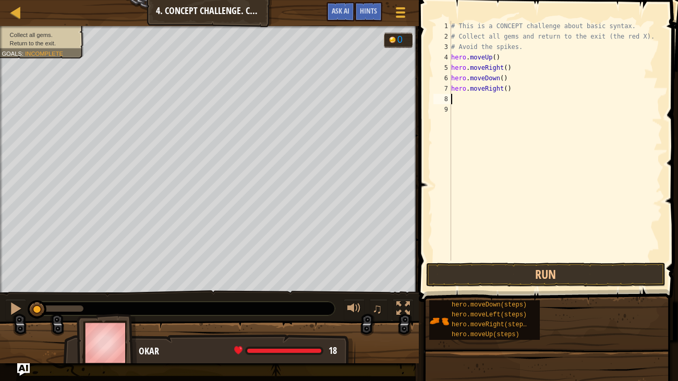
type textarea "h"
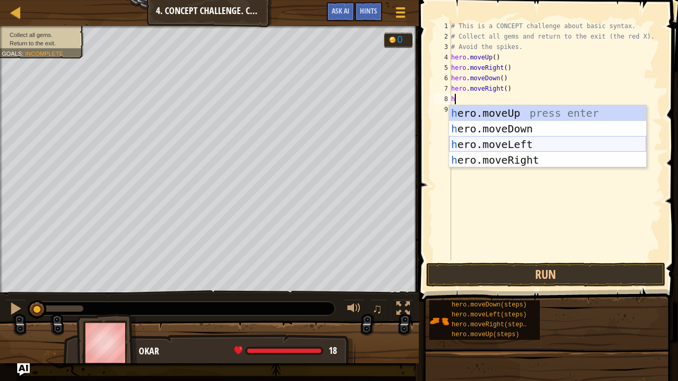
click at [493, 144] on div "h ero.moveUp press enter h ero.moveDown press enter h ero.moveLeft press enter …" at bounding box center [547, 152] width 197 height 94
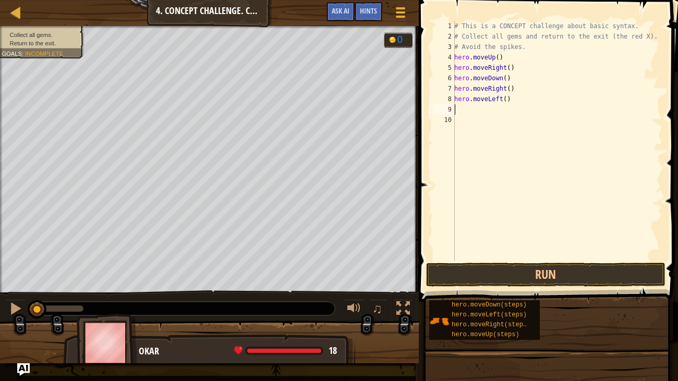
type textarea "h"
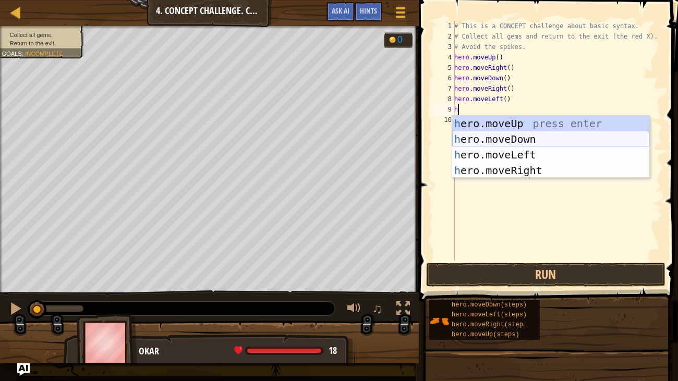
click at [478, 137] on div "h ero.moveUp press enter h ero.moveDown press enter h ero.moveLeft press enter …" at bounding box center [550, 163] width 197 height 94
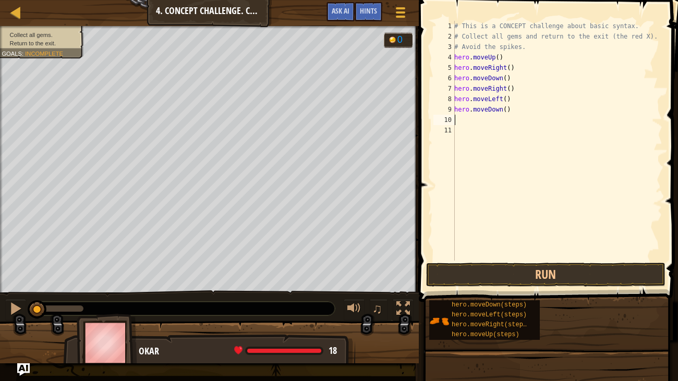
type textarea "h"
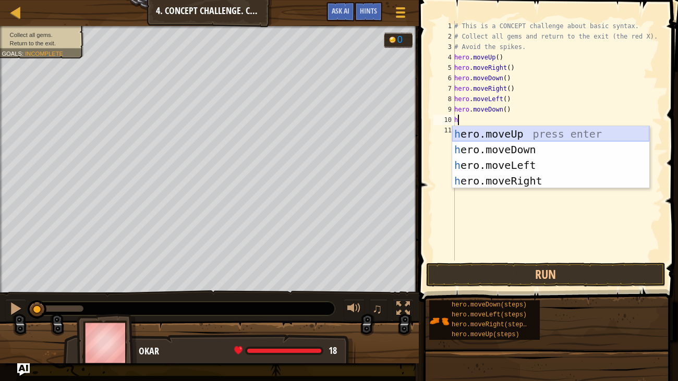
click at [504, 133] on div "h ero.moveUp press enter h ero.moveDown press enter h ero.moveLeft press enter …" at bounding box center [550, 173] width 197 height 94
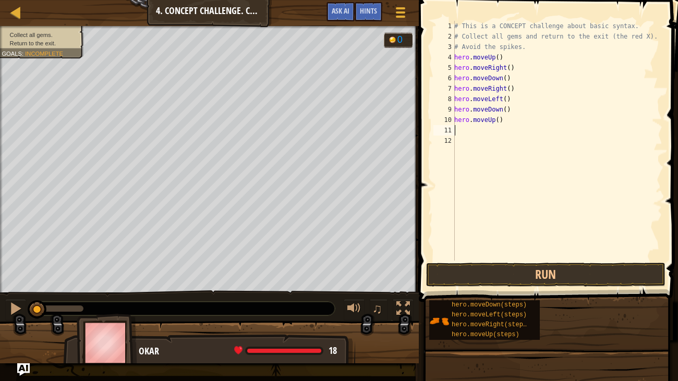
type textarea "h"
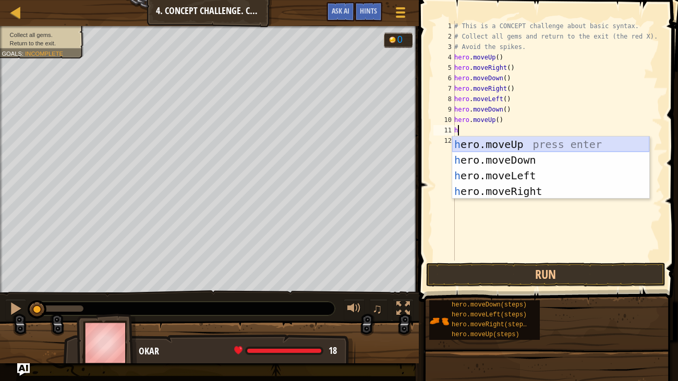
click at [494, 143] on div "h ero.moveUp press enter h ero.moveDown press enter h ero.moveLeft press enter …" at bounding box center [550, 184] width 197 height 94
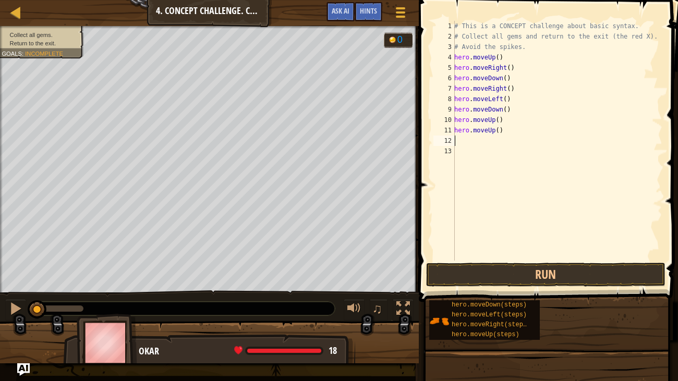
type textarea "h"
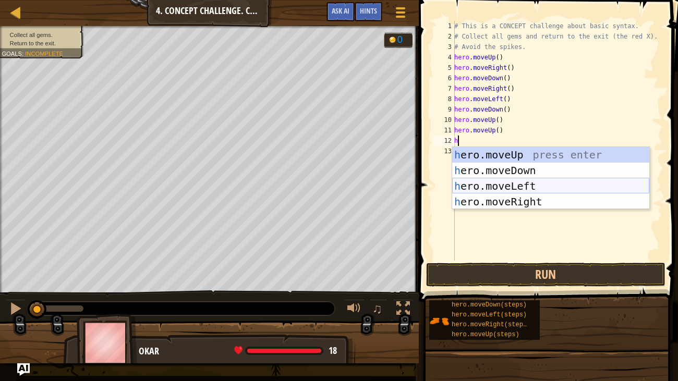
click at [493, 182] on div "h ero.moveUp press enter h ero.moveDown press enter h ero.moveLeft press enter …" at bounding box center [550, 194] width 197 height 94
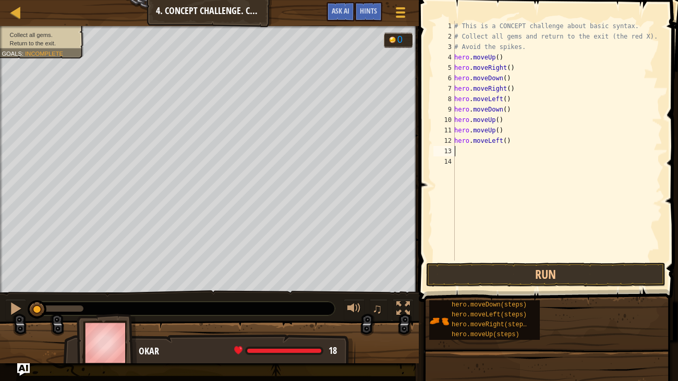
click at [465, 158] on div "# This is a CONCEPT challenge about basic syntax. # Collect all gems and return…" at bounding box center [557, 151] width 210 height 261
click at [458, 148] on div "# This is a CONCEPT challenge about basic syntax. # Collect all gems and return…" at bounding box center [557, 151] width 210 height 261
type textarea "j"
type textarea "h"
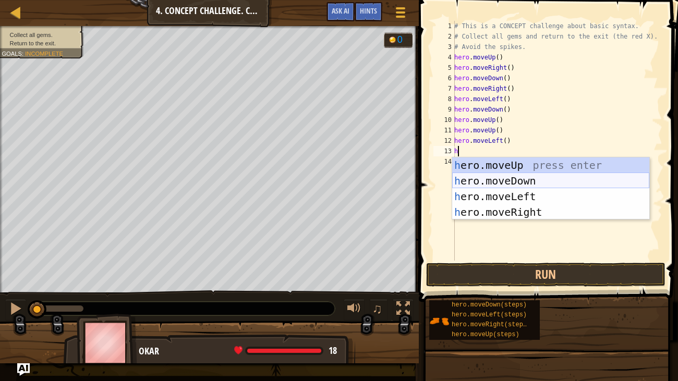
click at [497, 180] on div "h ero.moveUp press enter h ero.moveDown press enter h ero.moveLeft press enter …" at bounding box center [550, 205] width 197 height 94
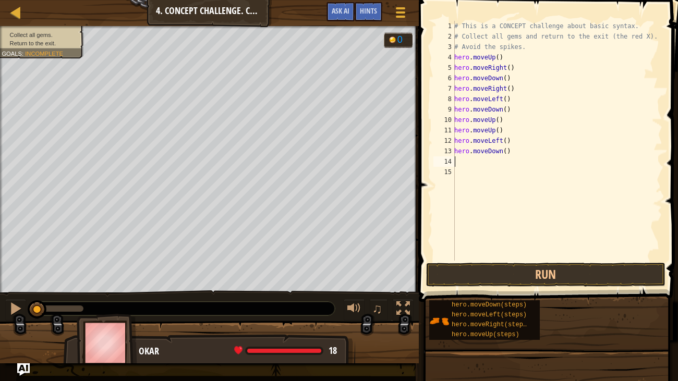
click at [460, 162] on div "# This is a CONCEPT challenge about basic syntax. # Collect all gems and return…" at bounding box center [557, 151] width 210 height 261
type textarea "h"
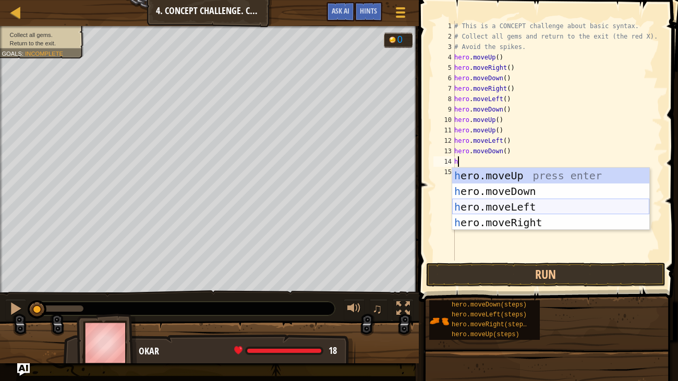
click at [487, 203] on div "h ero.moveUp press enter h ero.moveDown press enter h ero.moveLeft press enter …" at bounding box center [550, 215] width 197 height 94
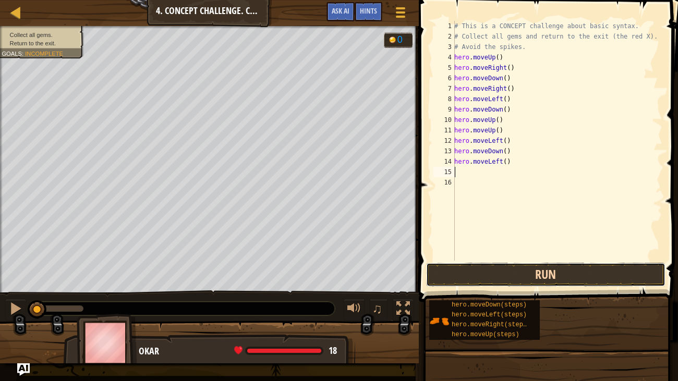
click at [502, 272] on button "Run" at bounding box center [545, 275] width 239 height 24
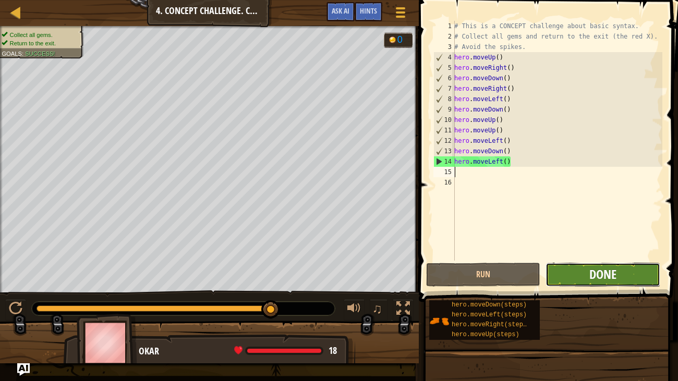
click at [615, 276] on span "Done" at bounding box center [602, 274] width 27 height 17
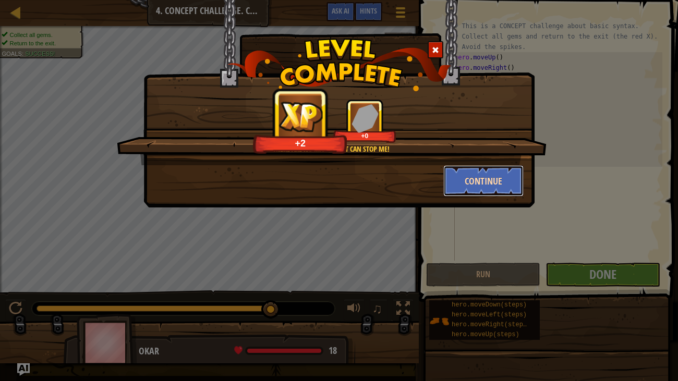
click at [475, 182] on button "Continue" at bounding box center [483, 180] width 81 height 31
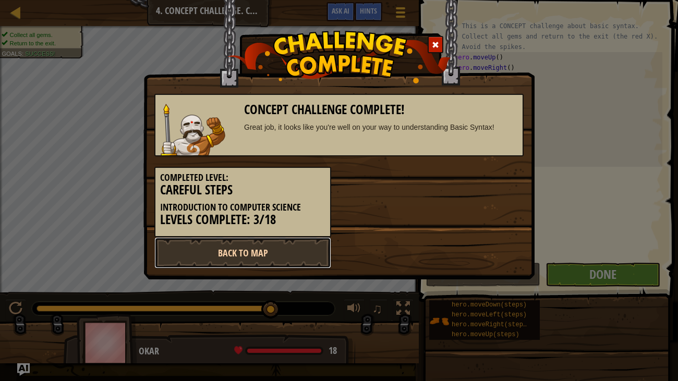
click at [283, 257] on link "Back to Map" at bounding box center [242, 252] width 177 height 31
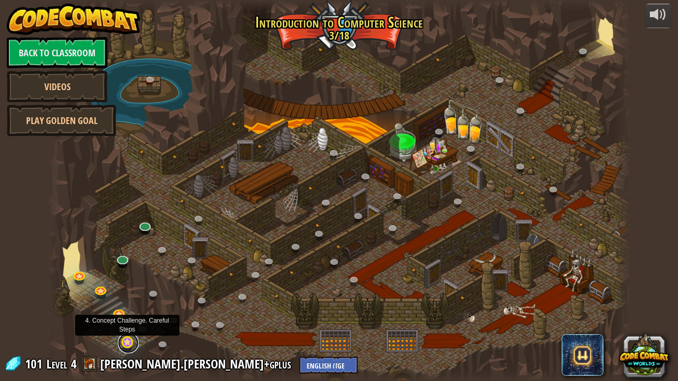
click at [124, 349] on link at bounding box center [128, 343] width 21 height 21
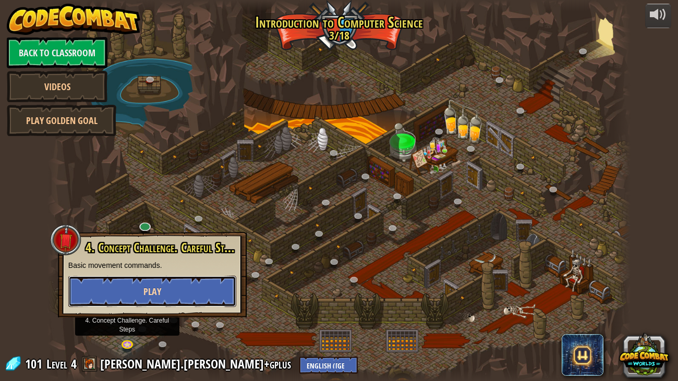
click at [186, 298] on button "Play" at bounding box center [152, 291] width 168 height 31
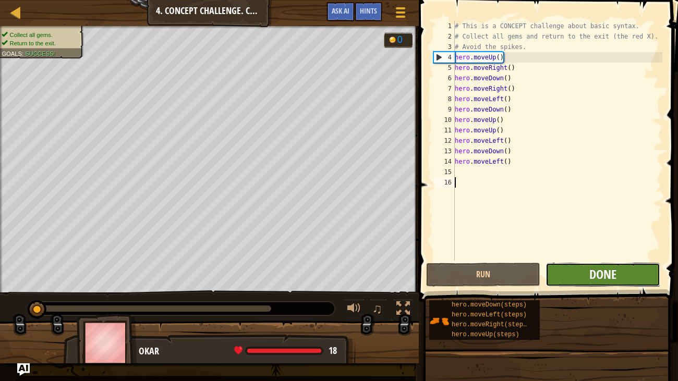
click at [607, 276] on span "Done" at bounding box center [602, 274] width 27 height 17
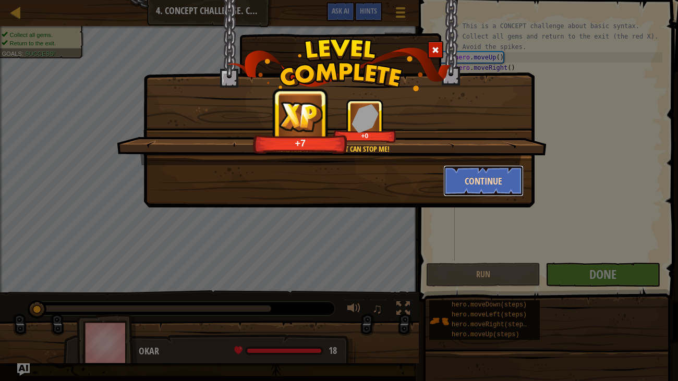
click at [462, 175] on button "Continue" at bounding box center [483, 180] width 81 height 31
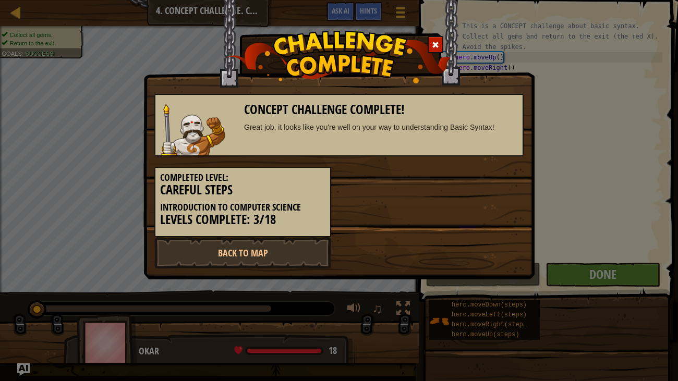
click at [462, 175] on div "Completed Level: Careful Steps Introduction to Computer Science Levels Complete…" at bounding box center [339, 196] width 385 height 81
click at [264, 255] on link "Back to Map" at bounding box center [242, 252] width 177 height 31
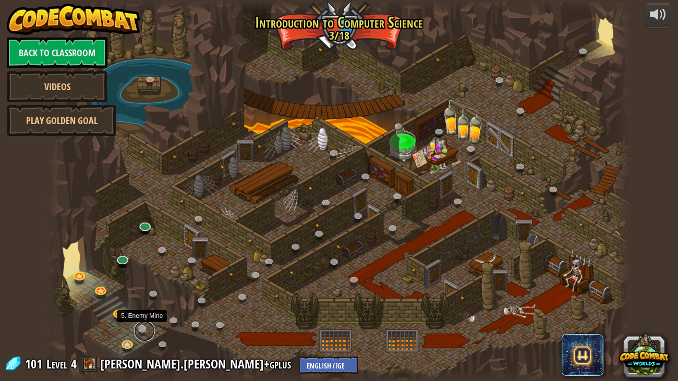
click at [142, 328] on link at bounding box center [144, 331] width 21 height 21
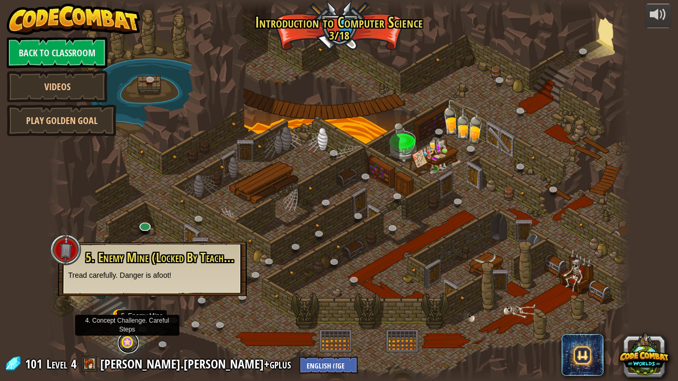
click at [129, 342] on link at bounding box center [128, 343] width 21 height 21
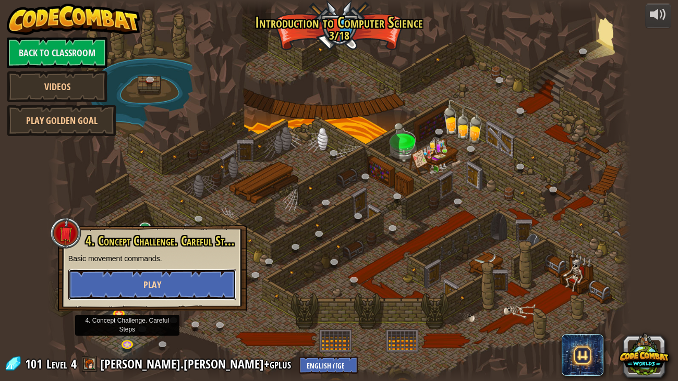
click at [177, 300] on button "Play" at bounding box center [152, 284] width 168 height 31
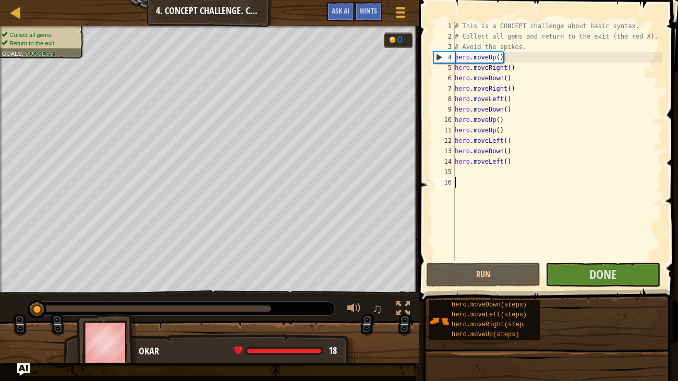
click at [487, 173] on div "# This is a CONCEPT challenge about basic syntax. # Collect all gems and return…" at bounding box center [558, 151] width 210 height 261
click at [499, 162] on div "# This is a CONCEPT challenge about basic syntax. # Collect all gems and return…" at bounding box center [558, 151] width 210 height 261
type textarea "hero.moveLeft()"
click at [510, 279] on button "Run" at bounding box center [483, 275] width 114 height 24
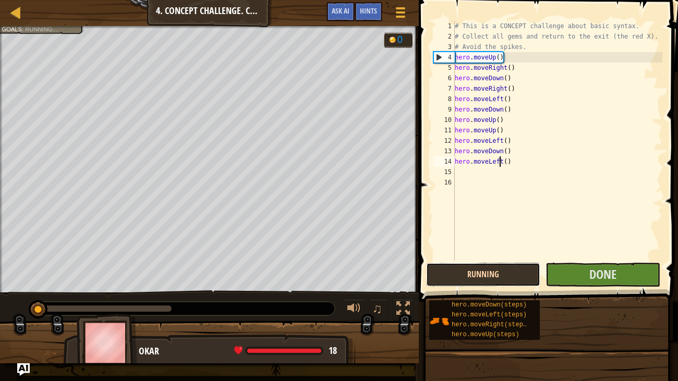
click at [510, 279] on button "Running" at bounding box center [483, 275] width 114 height 24
click at [510, 279] on button "Run" at bounding box center [483, 275] width 114 height 24
click at [510, 279] on button "Running" at bounding box center [483, 275] width 114 height 24
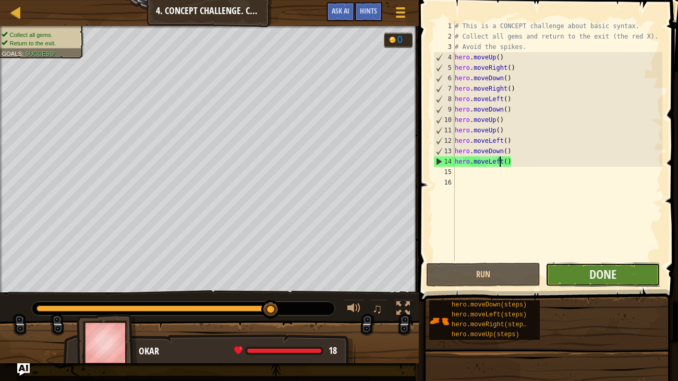
click at [587, 270] on button "Done" at bounding box center [603, 275] width 114 height 24
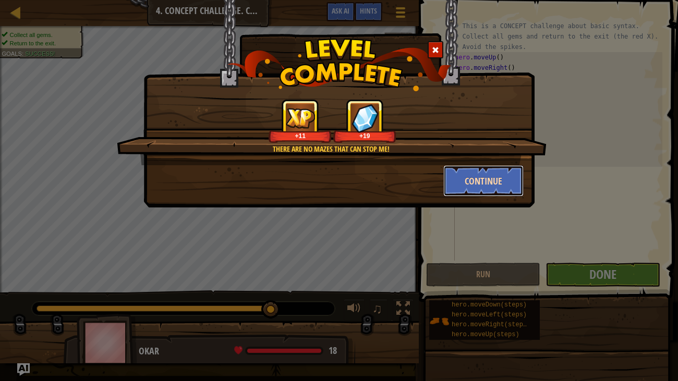
click at [456, 177] on button "Continue" at bounding box center [483, 180] width 81 height 31
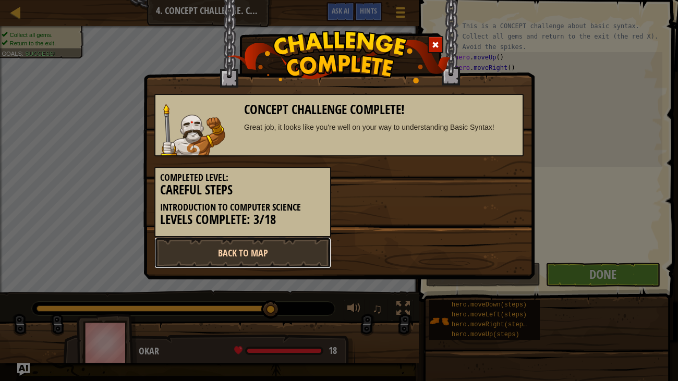
click at [260, 252] on link "Back to Map" at bounding box center [242, 252] width 177 height 31
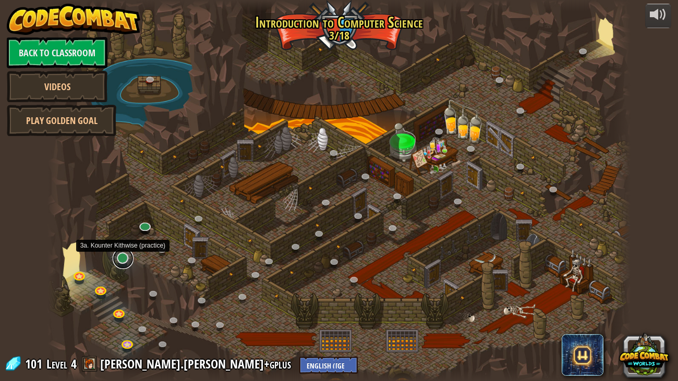
click at [123, 264] on link at bounding box center [123, 258] width 21 height 21
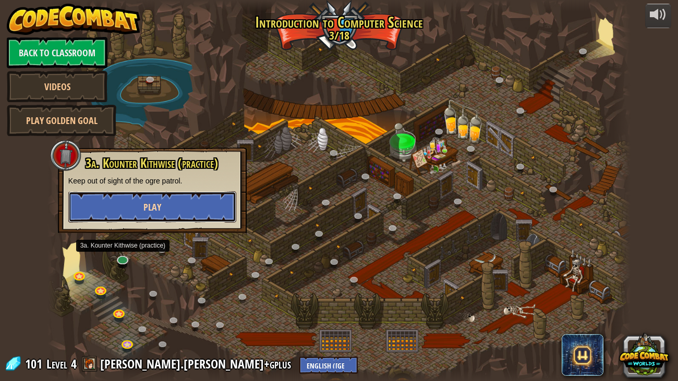
click at [195, 205] on button "Play" at bounding box center [152, 206] width 168 height 31
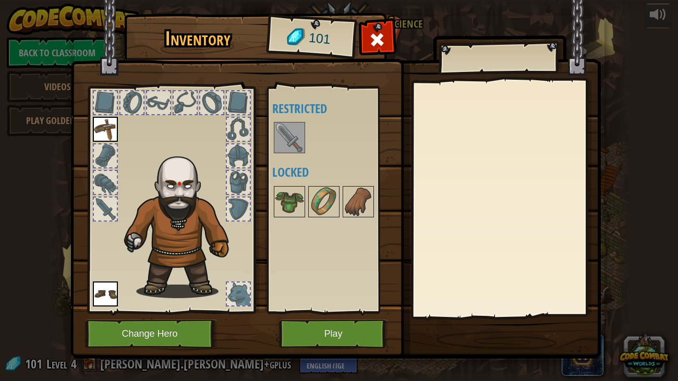
click at [294, 152] on div at bounding box center [289, 137] width 31 height 31
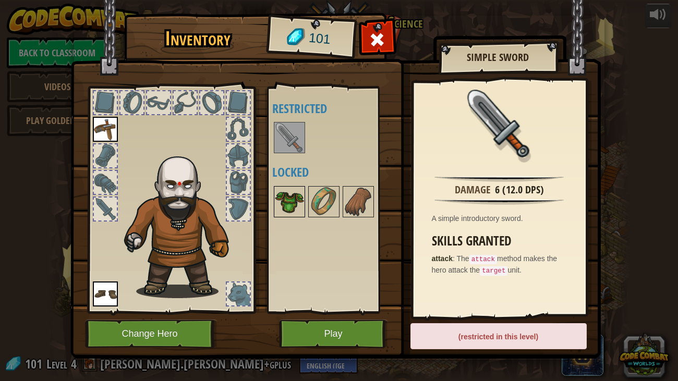
click at [301, 202] on img at bounding box center [289, 201] width 29 height 29
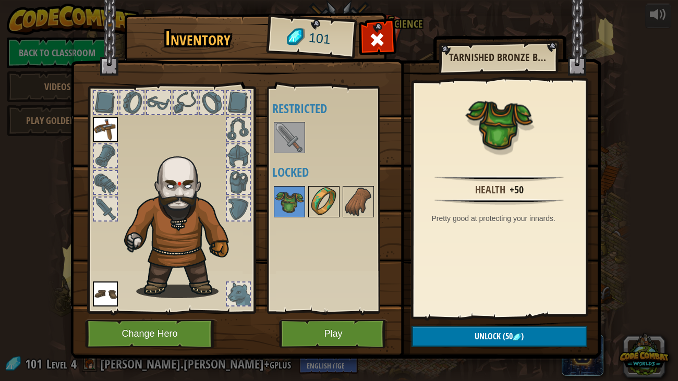
click at [317, 204] on img at bounding box center [323, 201] width 29 height 29
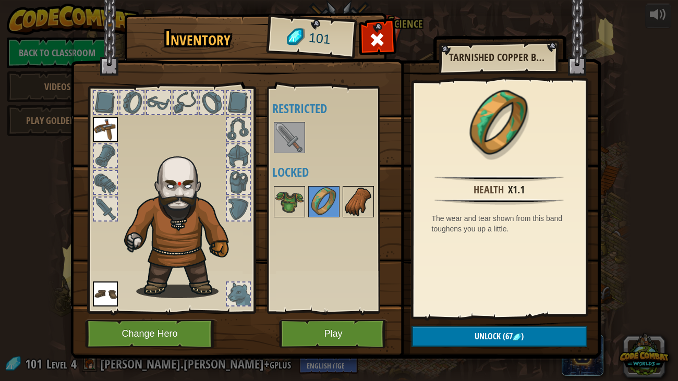
click at [348, 207] on img at bounding box center [358, 201] width 29 height 29
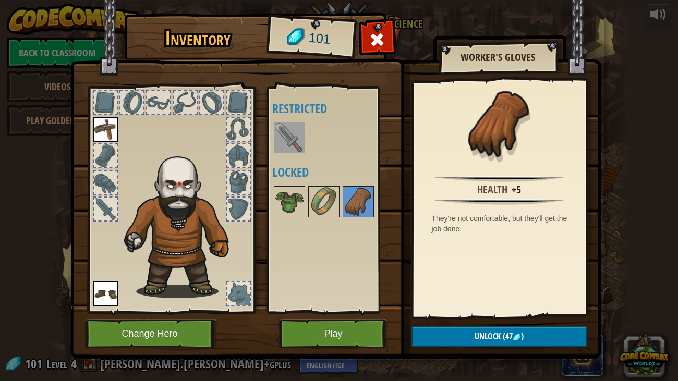
click at [160, 106] on div at bounding box center [158, 102] width 23 height 23
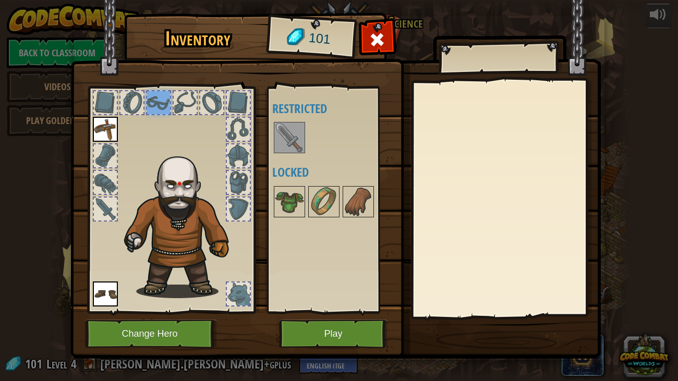
click at [142, 103] on div at bounding box center [131, 102] width 23 height 23
click at [324, 337] on button "Play" at bounding box center [333, 334] width 109 height 29
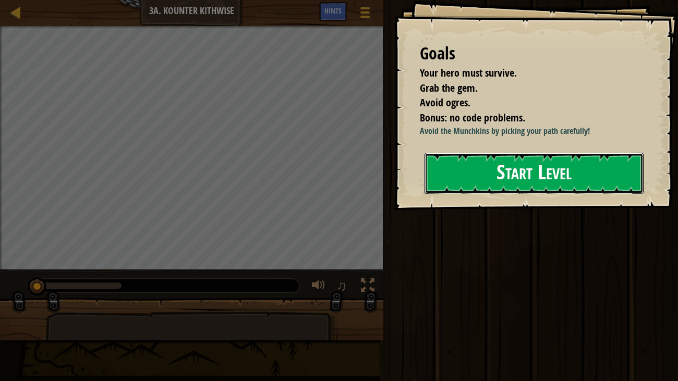
click at [548, 176] on button "Start Level" at bounding box center [535, 173] width 220 height 41
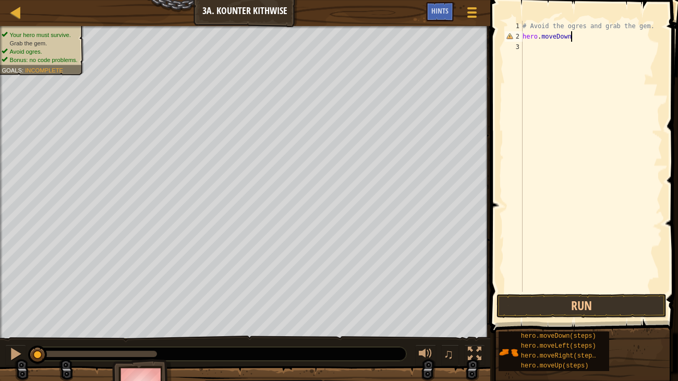
scroll to position [5, 4]
type textarea "hero.moveDown()"
type textarea "hero.moveRight()"
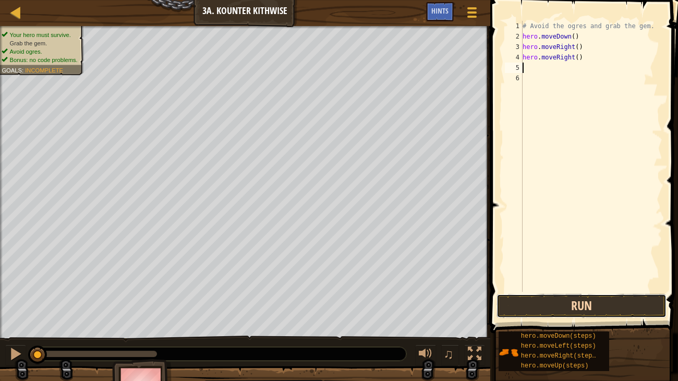
click at [600, 296] on button "Run" at bounding box center [582, 306] width 170 height 24
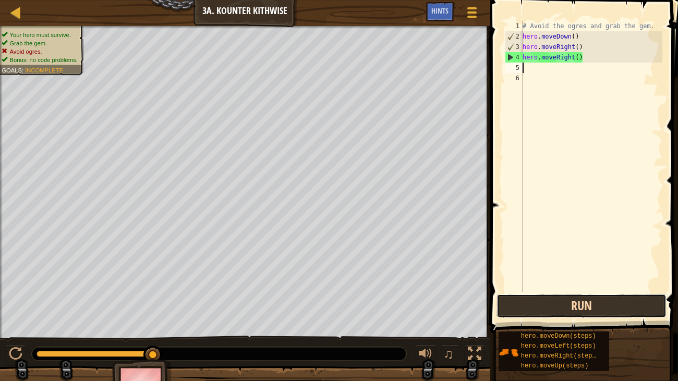
click at [546, 301] on button "Run" at bounding box center [582, 306] width 170 height 24
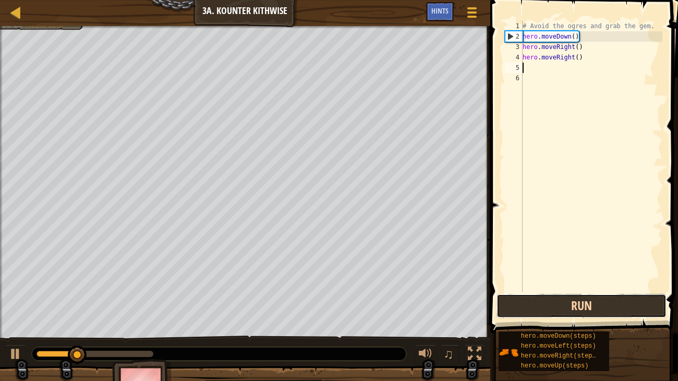
click at [546, 301] on button "Run" at bounding box center [582, 306] width 170 height 24
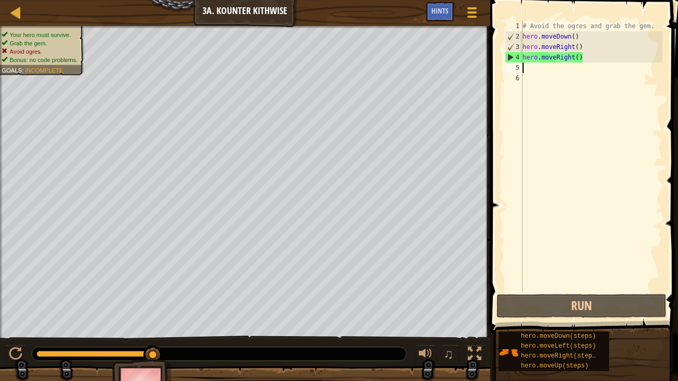
click at [522, 46] on div "3" at bounding box center [513, 47] width 17 height 10
type textarea "hero.moveRight()"
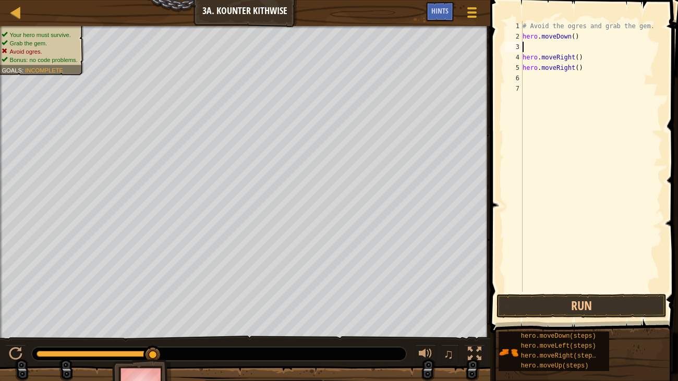
click at [525, 44] on div "# Avoid the ogres and grab the gem. hero . moveDown ( ) hero . moveRight ( ) he…" at bounding box center [592, 167] width 142 height 292
type textarea "hero.moveDown()"
click at [534, 311] on button "Run" at bounding box center [582, 306] width 170 height 24
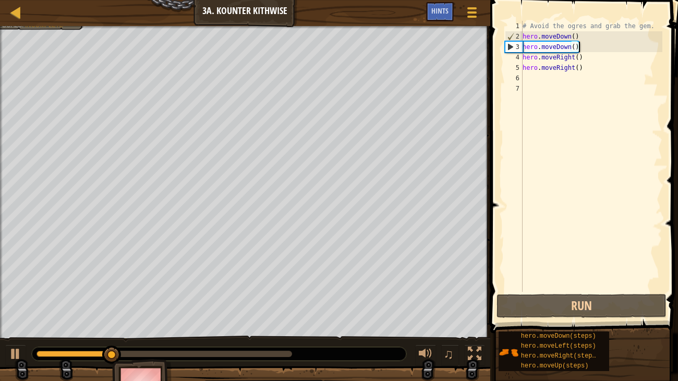
click at [573, 70] on div "# Avoid the ogres and grab the gem. hero . moveDown ( ) hero . moveDown ( ) her…" at bounding box center [592, 167] width 142 height 292
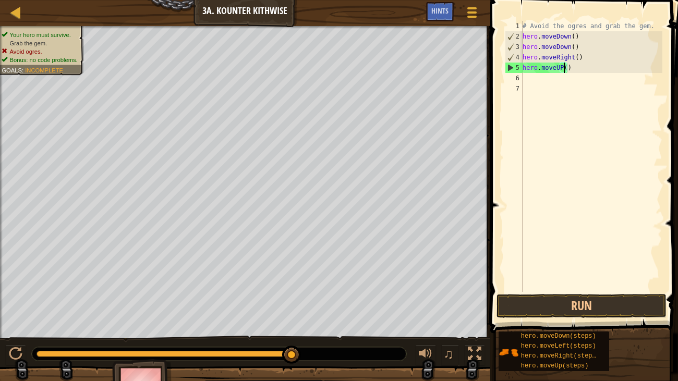
scroll to position [5, 3]
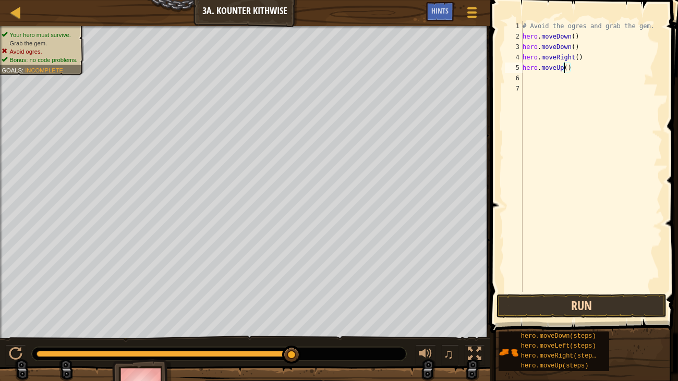
type textarea "hero.moveUp()"
click at [555, 311] on button "Run" at bounding box center [582, 306] width 170 height 24
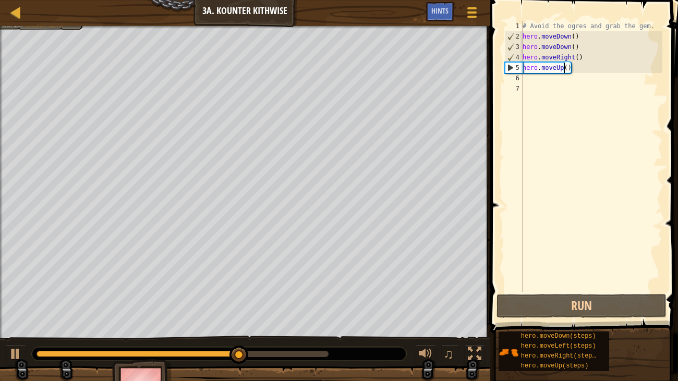
click at [558, 84] on div "# Avoid the ogres and grab the gem. hero . moveDown ( ) hero . moveDown ( ) her…" at bounding box center [592, 167] width 142 height 292
click at [549, 77] on div "# Avoid the ogres and grab the gem. hero . moveDown ( ) hero . moveDown ( ) her…" at bounding box center [592, 167] width 142 height 292
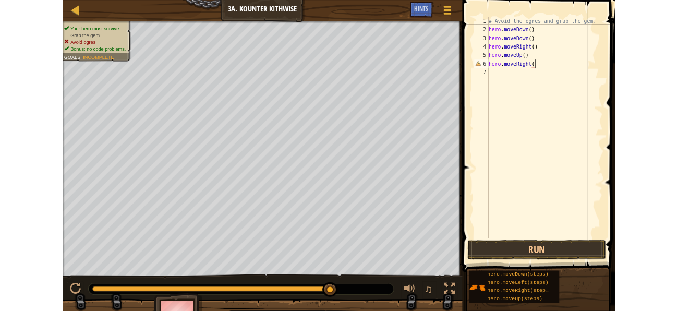
scroll to position [5, 4]
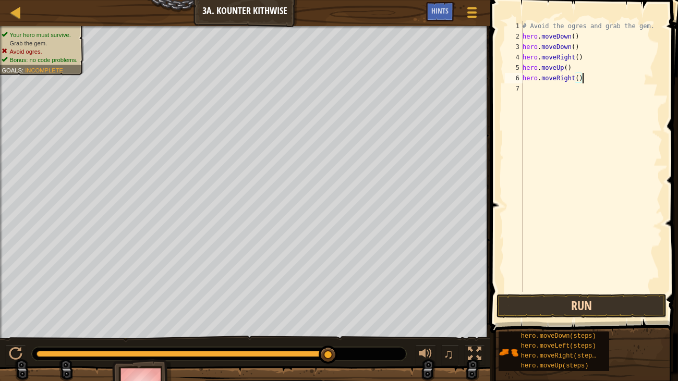
type textarea "hero.moveRight()"
click at [550, 301] on button "Run" at bounding box center [582, 306] width 170 height 24
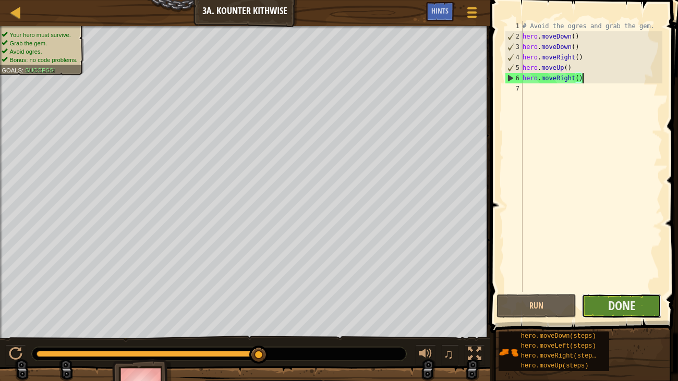
click at [594, 309] on button "Done" at bounding box center [622, 306] width 80 height 24
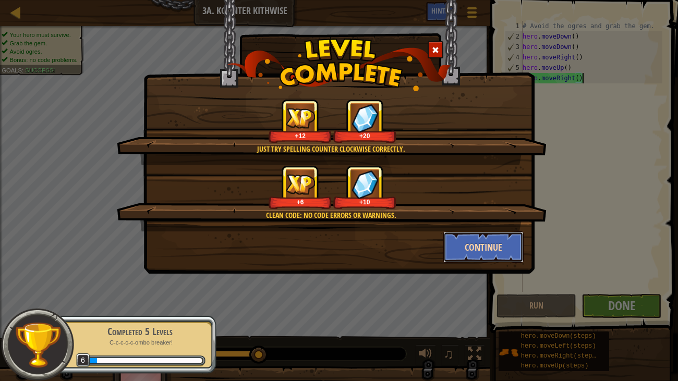
click at [480, 247] on button "Continue" at bounding box center [483, 247] width 81 height 31
